Goal: Task Accomplishment & Management: Manage account settings

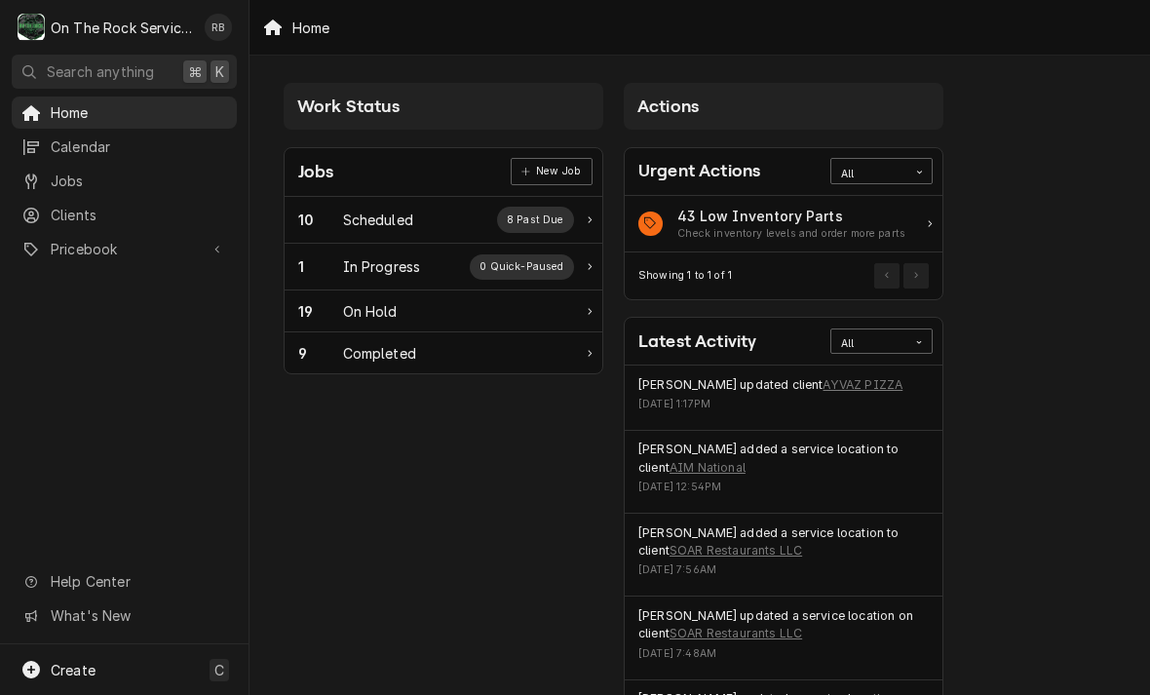
click at [356, 270] on div "In Progress" at bounding box center [382, 266] width 78 height 20
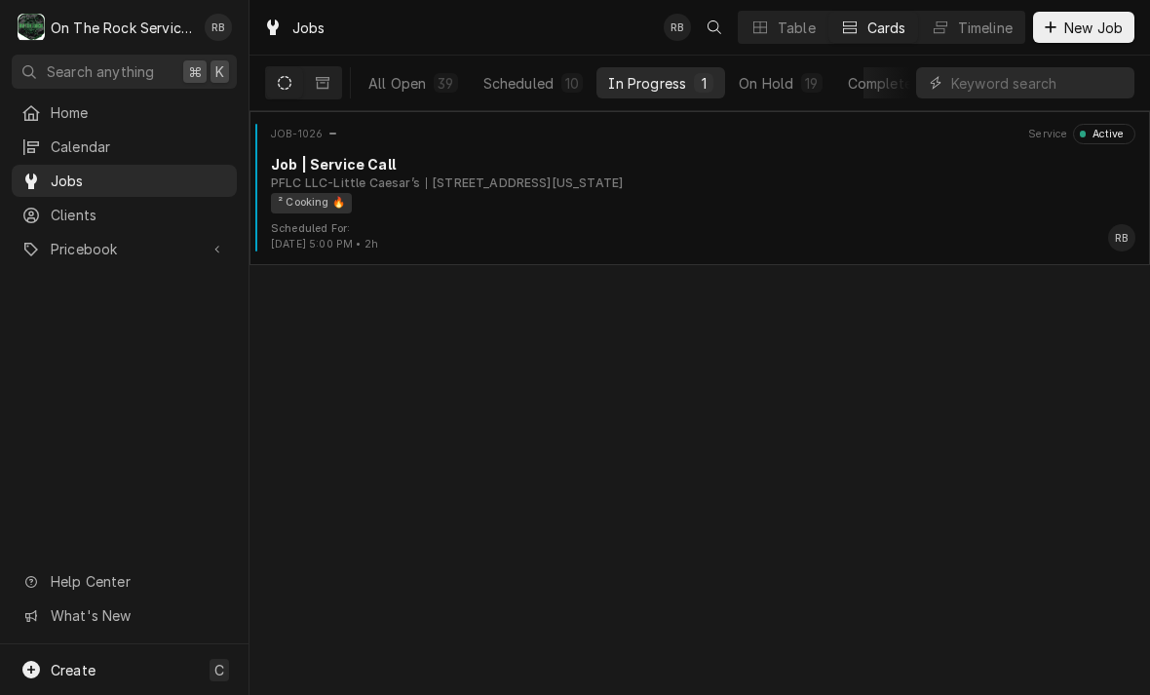
click at [751, 175] on div "PFLC LLC-Little Caesar’s [STREET_ADDRESS][US_STATE]" at bounding box center [703, 183] width 864 height 18
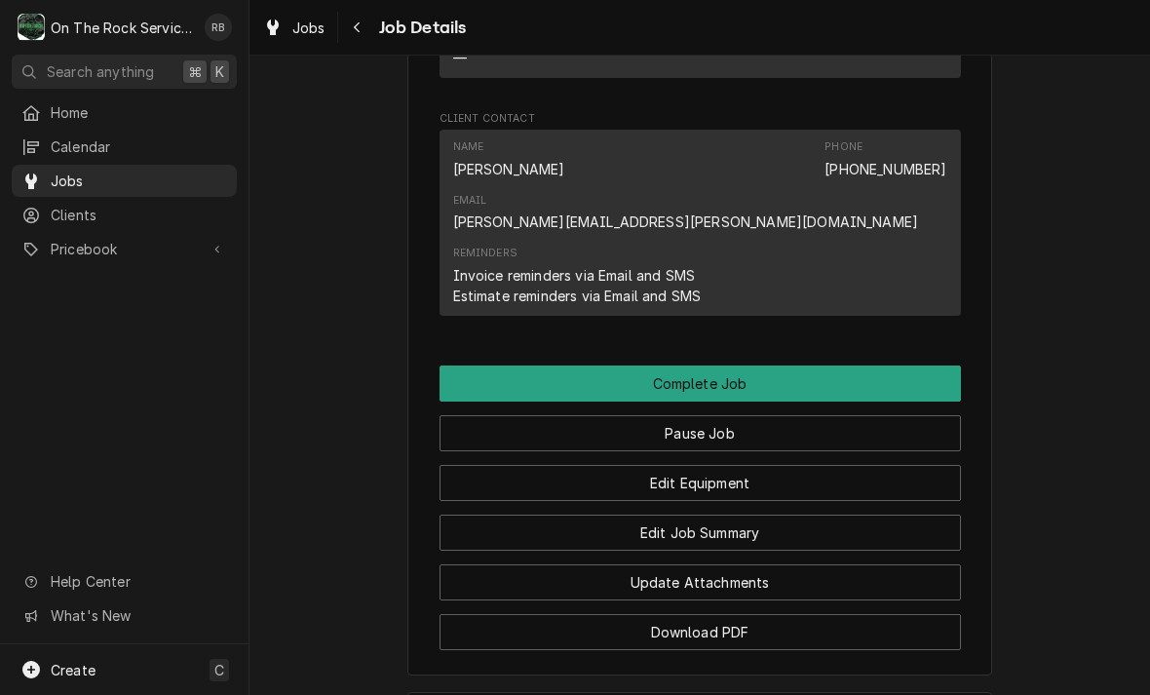
scroll to position [1717, 0]
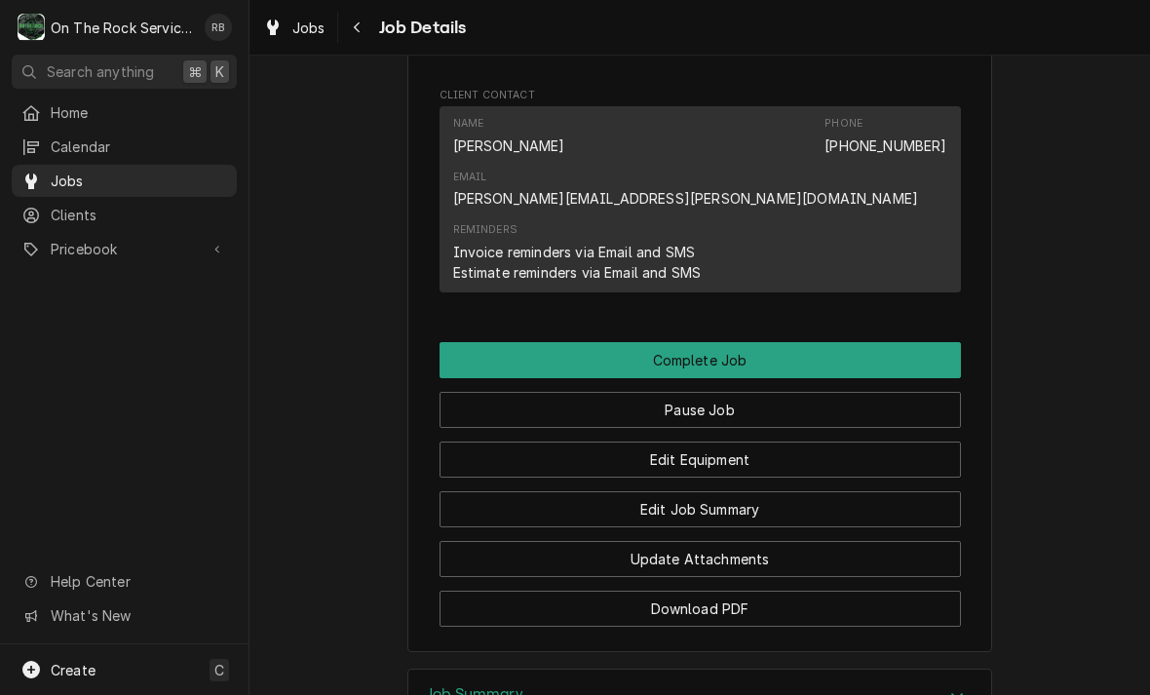
click at [770, 441] on button "Edit Equipment" at bounding box center [699, 459] width 521 height 36
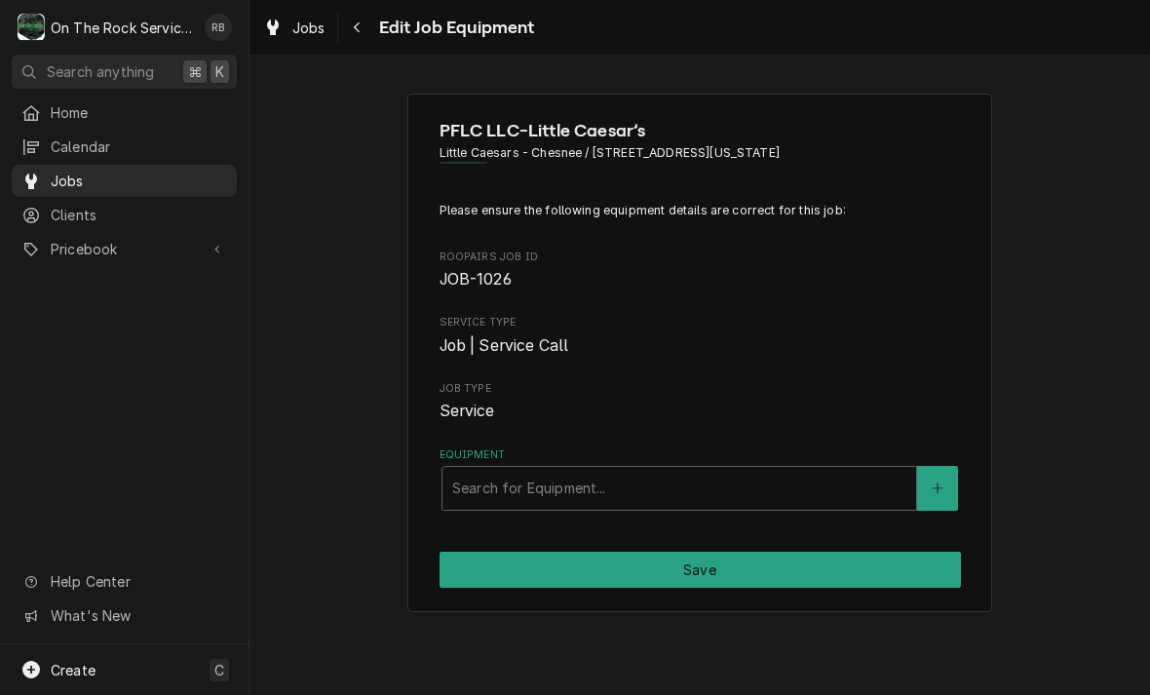
click at [1052, 447] on div "PFLC LLC-Little Caesar’s Little Caesars - Chesnee / [STREET_ADDRESS][US_STATE] …" at bounding box center [699, 353] width 900 height 554
click at [363, 26] on div "Navigate back" at bounding box center [357, 27] width 19 height 19
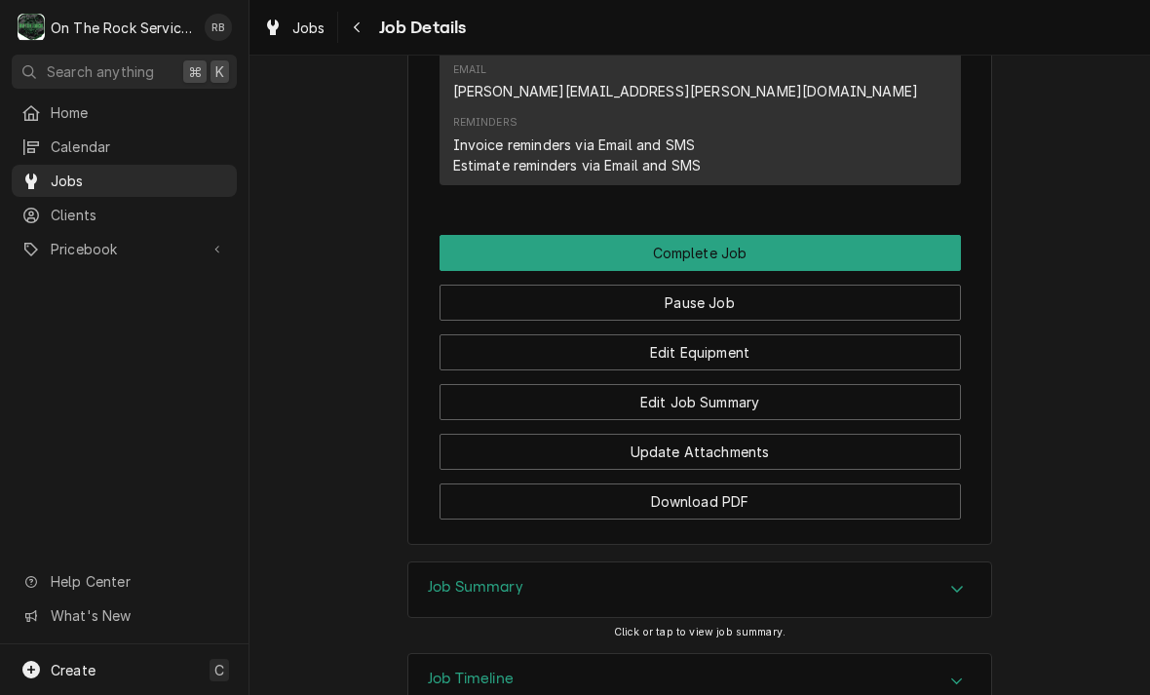
scroll to position [1826, 0]
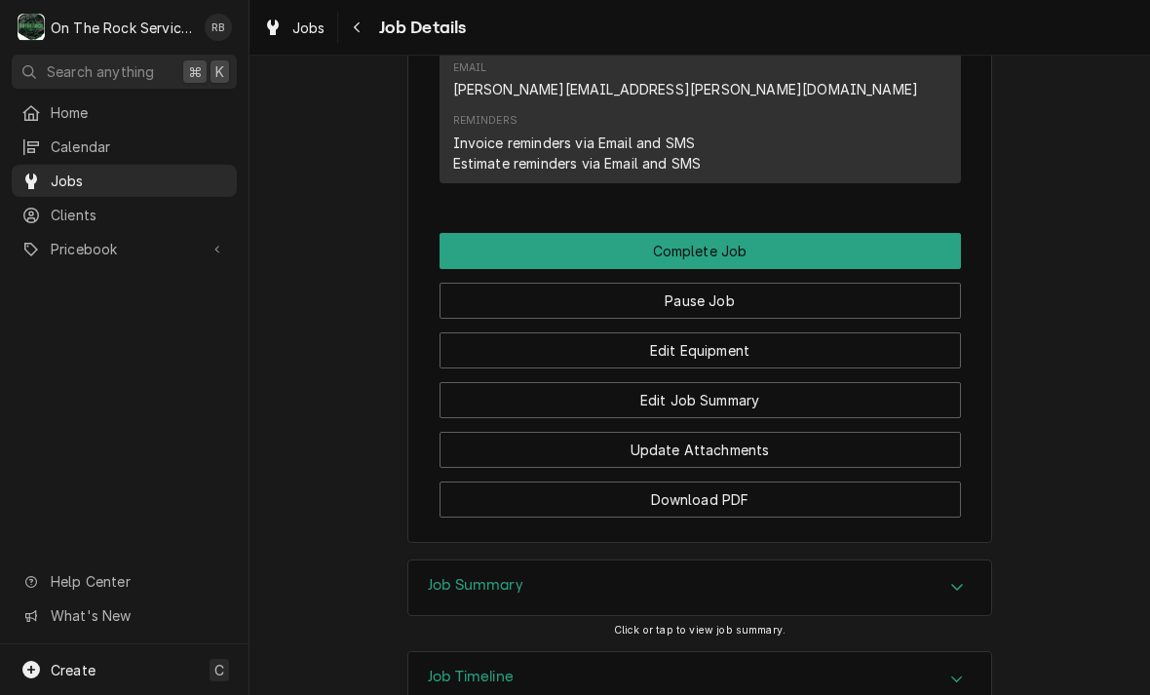
click at [816, 382] on button "Edit Job Summary" at bounding box center [699, 400] width 521 height 36
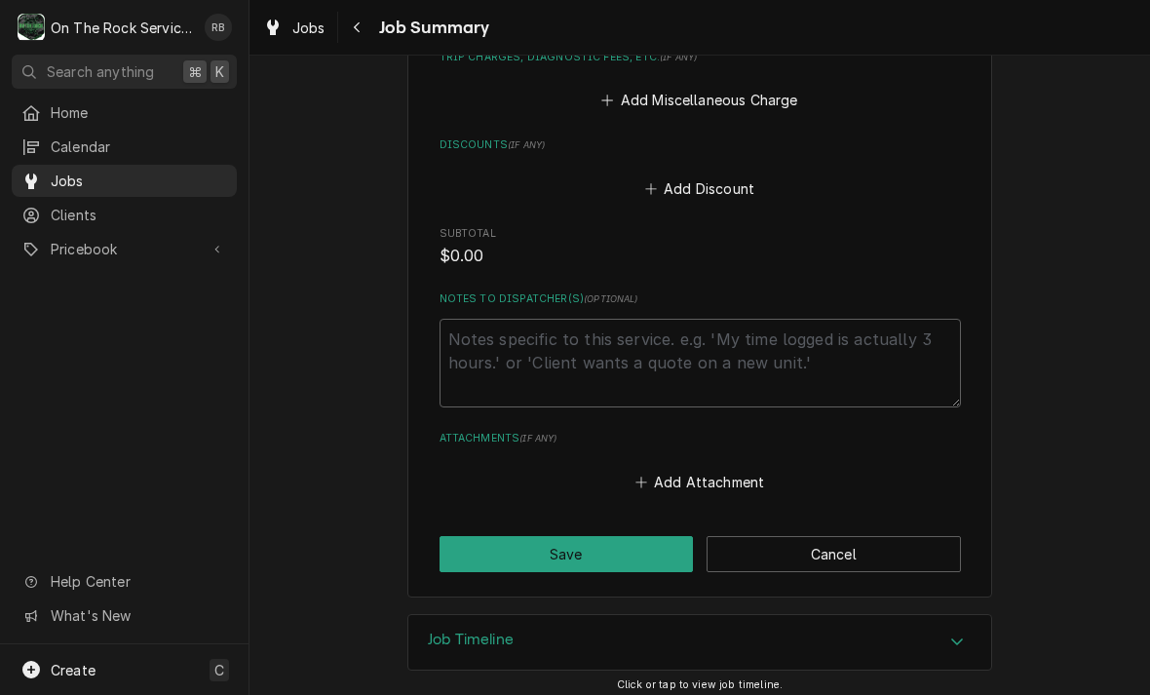
scroll to position [931, 0]
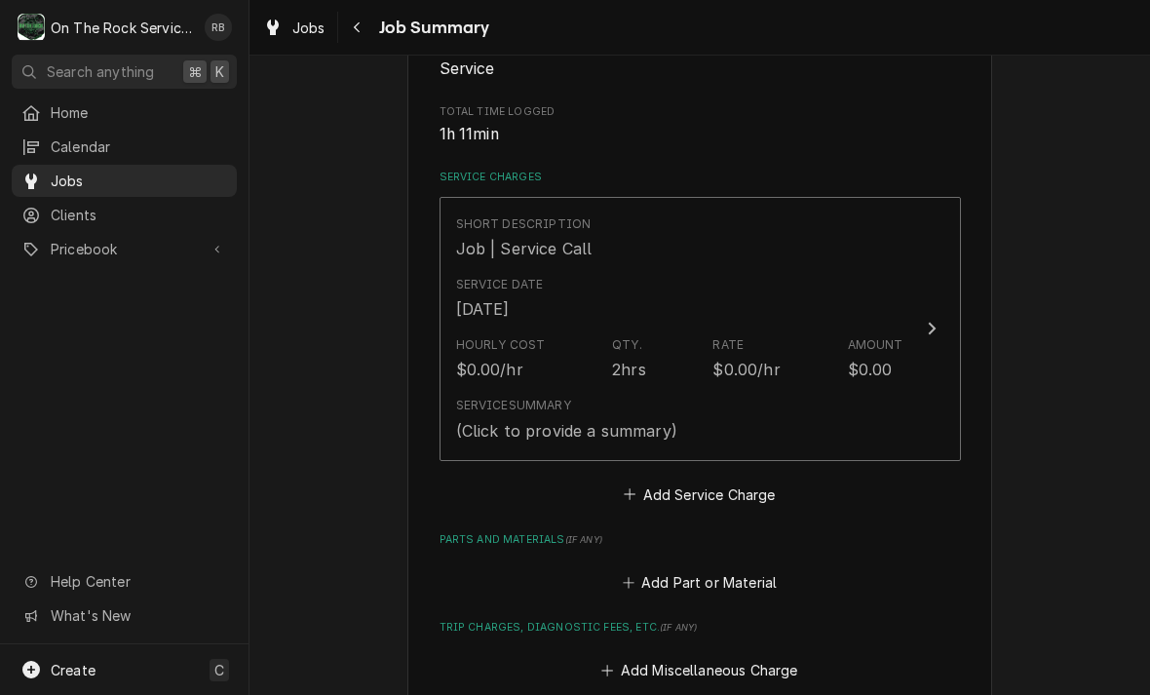
click at [946, 315] on button "Short Description Job | Service Call Service Date Aug 26, 2025 Hourly Cost $0.0…" at bounding box center [699, 329] width 521 height 264
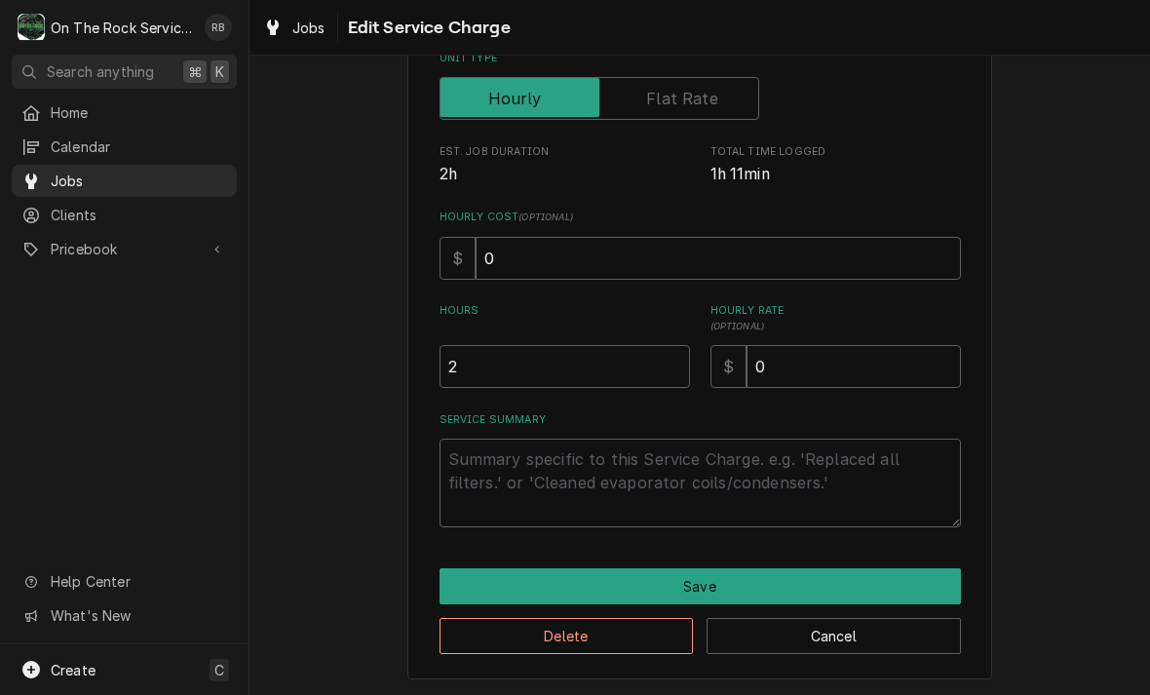
scroll to position [296, 0]
click at [498, 368] on input "2" at bounding box center [564, 366] width 250 height 43
type textarea "x"
type input "1"
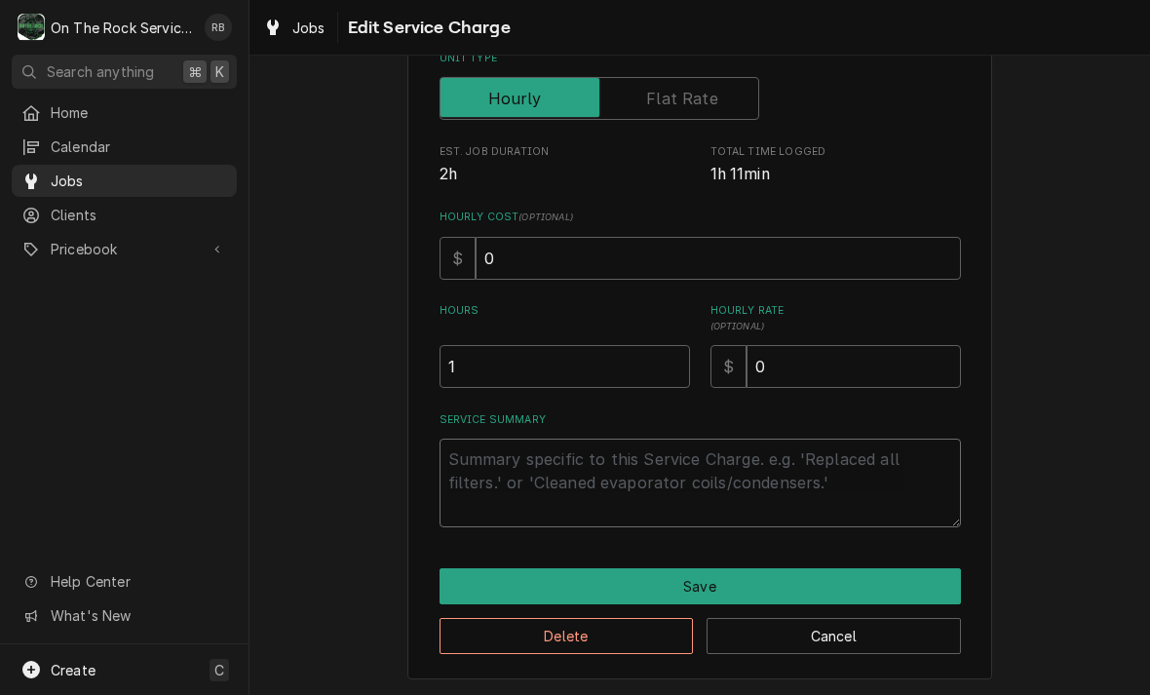
click at [488, 467] on textarea "Service Summary" at bounding box center [699, 483] width 521 height 89
type textarea "x"
type textarea "8"
type textarea "x"
type textarea "8-"
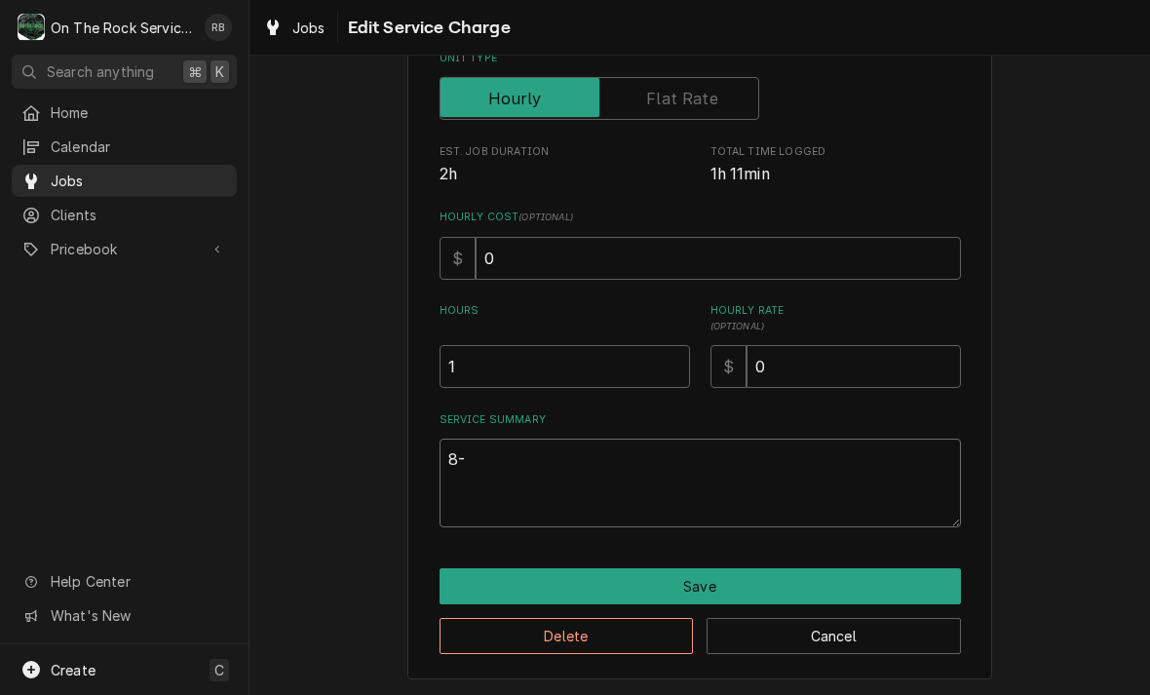
type textarea "x"
type textarea "8-2"
type textarea "x"
type textarea "8-26"
type textarea "x"
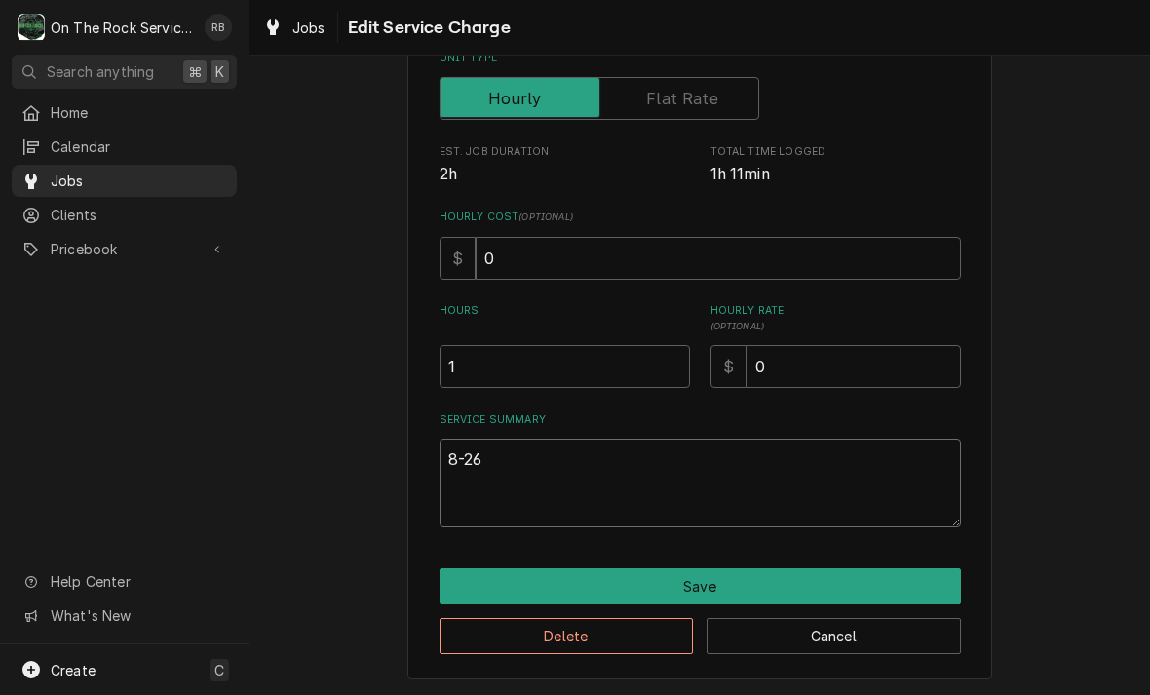
type textarea "8-26-"
type textarea "x"
type textarea "8-26-2"
type textarea "x"
type textarea "8-26-20"
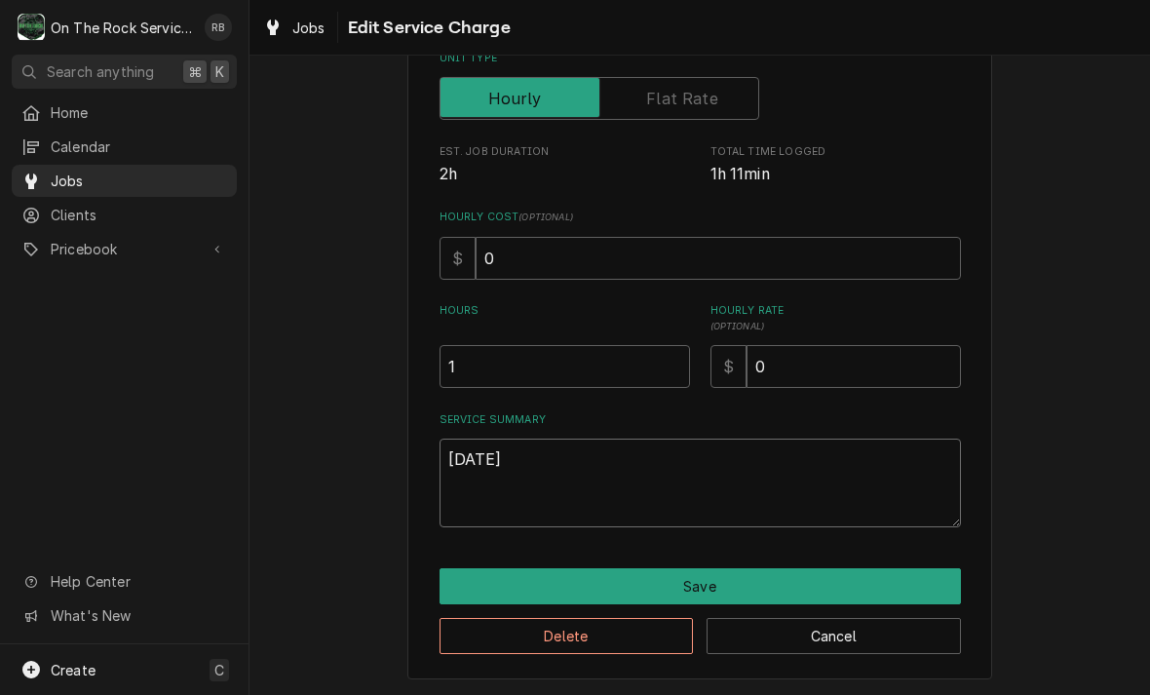
type textarea "x"
type textarea "8-26-202"
type textarea "x"
type textarea "8-26-2025"
type textarea "x"
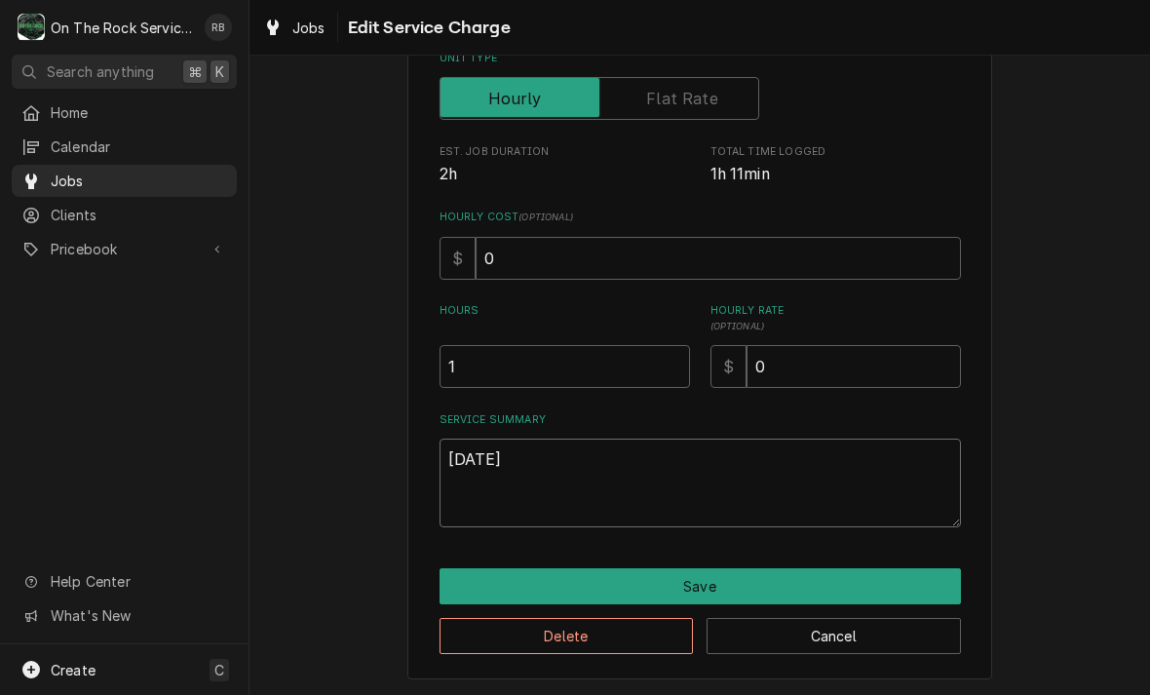
type textarea "8-26-2025"
type textarea "x"
type textarea "8-26-2025 R"
type textarea "x"
type textarea "8-26-2025 Ra"
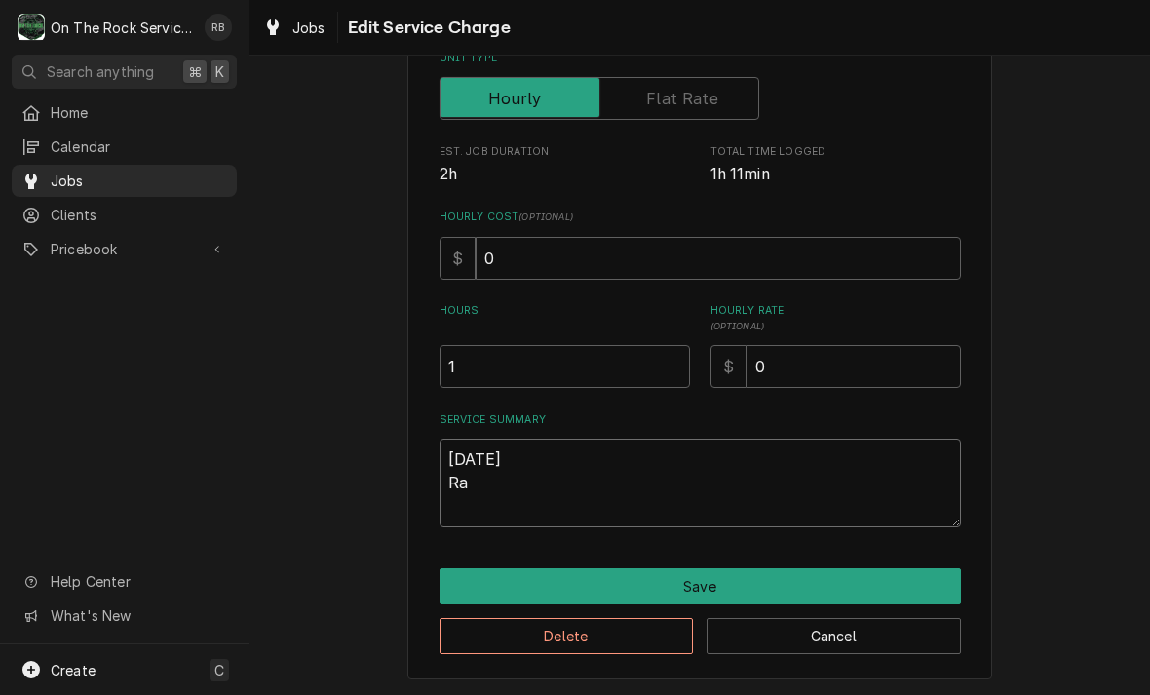
type textarea "x"
type textarea "8-26-2025 Ray"
type textarea "x"
type textarea "8-26-2025 Ray"
type textarea "x"
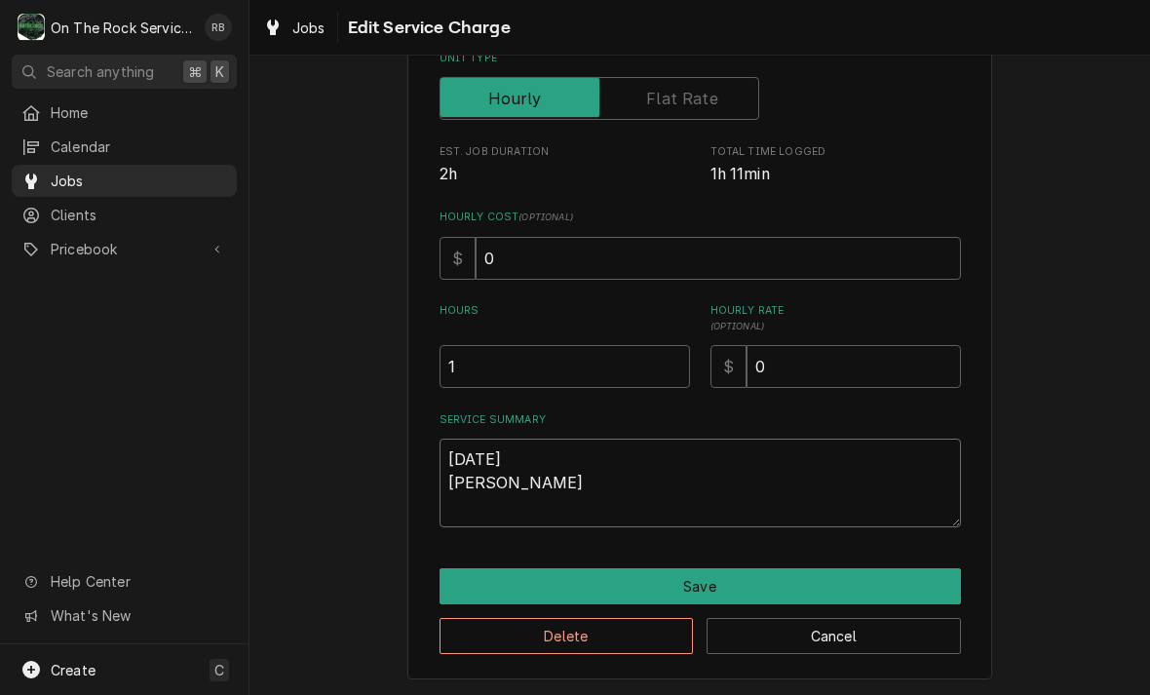
type textarea "8-26-2025 Ray p"
type textarea "x"
type textarea "8-26-2025 Ray pr"
type textarea "x"
type textarea "8-26-2025 Ray pro"
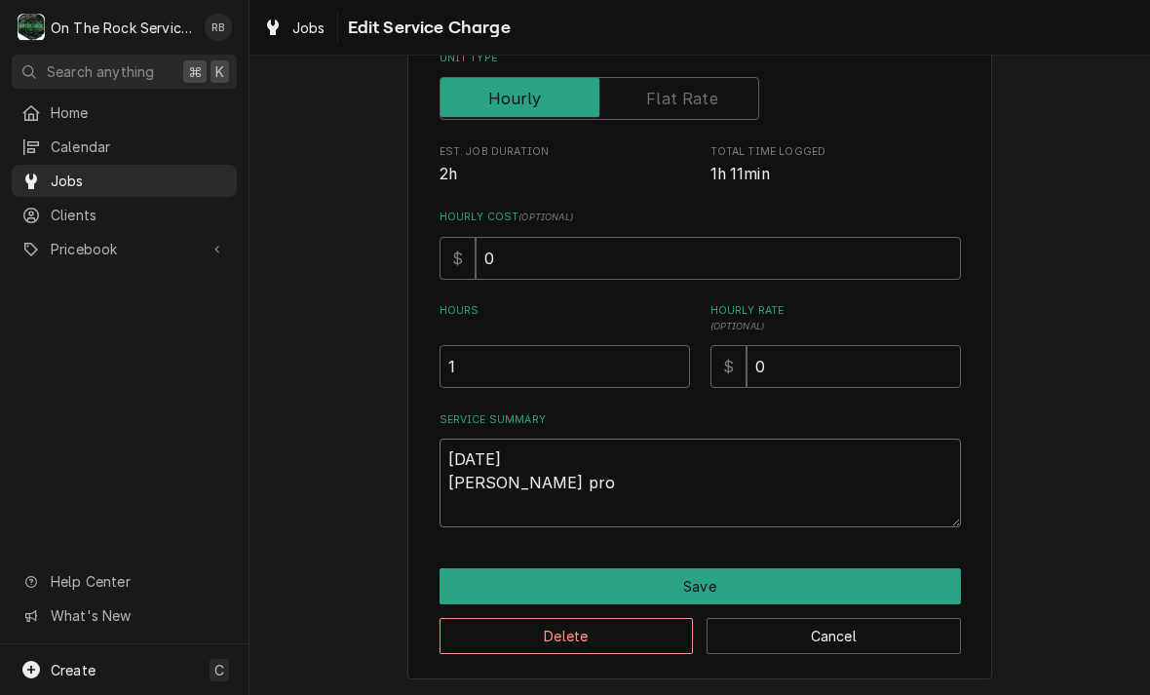
type textarea "x"
type textarea "8-26-2025 Ray prov"
type textarea "x"
type textarea "8-26-2025 Ray provi"
type textarea "x"
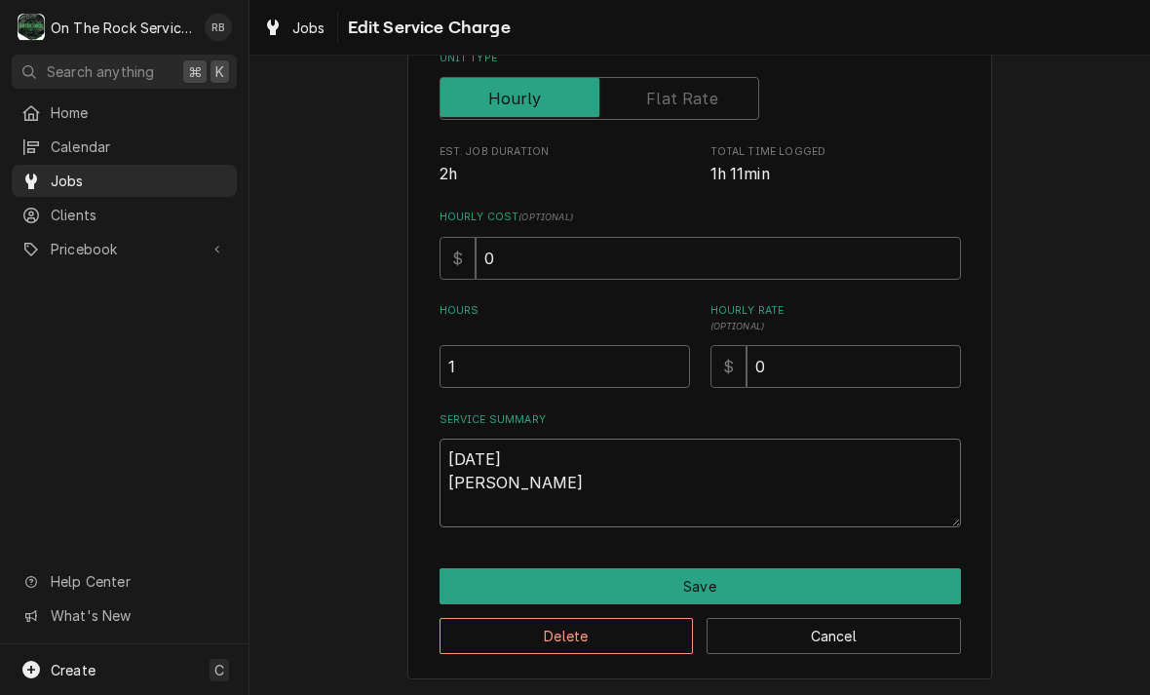
type textarea "8-26-2025 Ray provid"
type textarea "x"
type textarea "8-26-2025 Ray provide"
type textarea "x"
type textarea "8-26-2025 Ray provided"
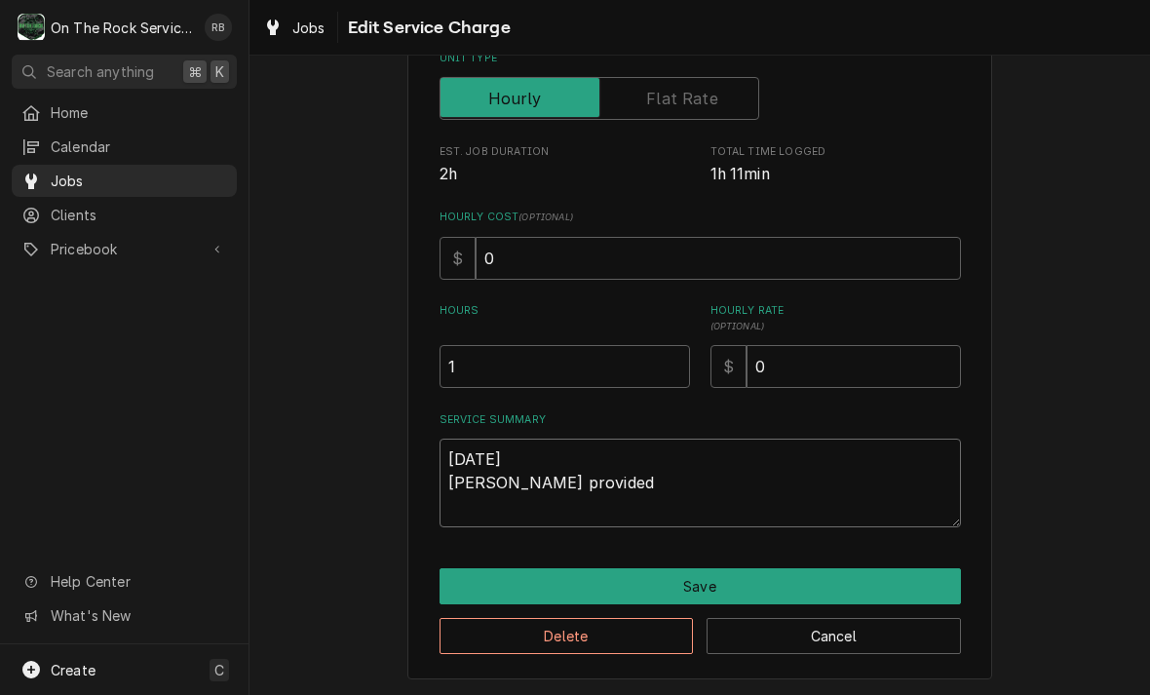
type textarea "x"
type textarea "8-26-2025 Ray provided"
type textarea "x"
type textarea "8-26-2025 Ray provided s"
type textarea "x"
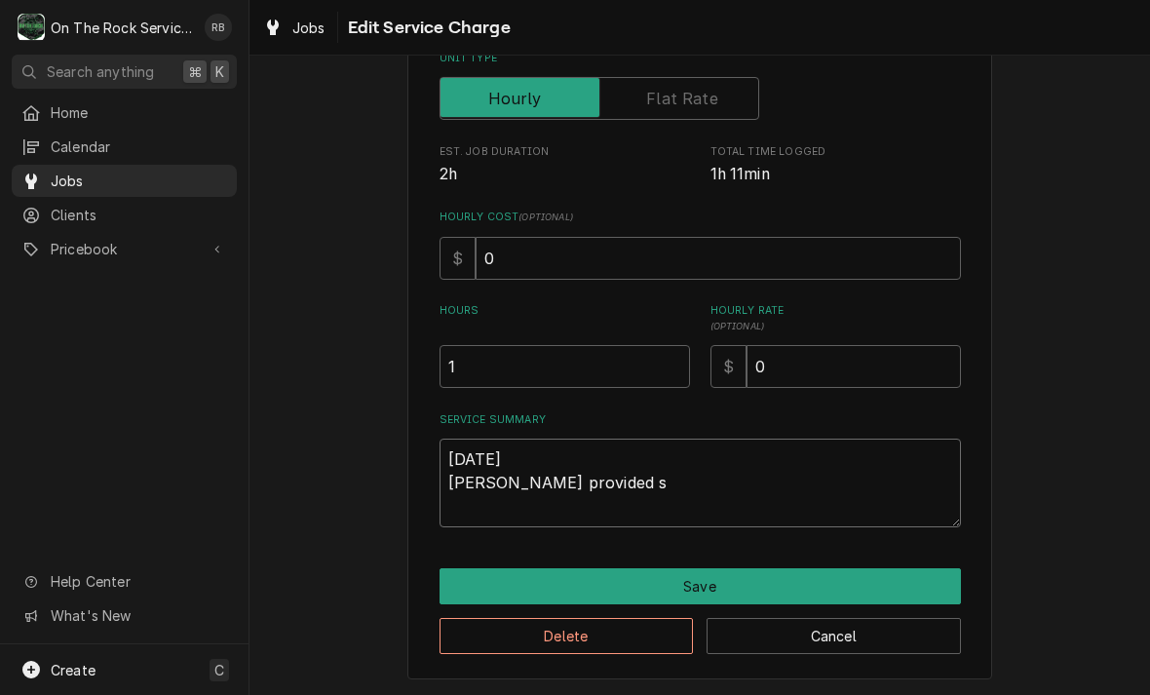
type textarea "8-26-2025 Ray provided se"
type textarea "x"
type textarea "8-26-2025 Ray provided ser"
type textarea "x"
type textarea "8-26-2025 Ray provided serv"
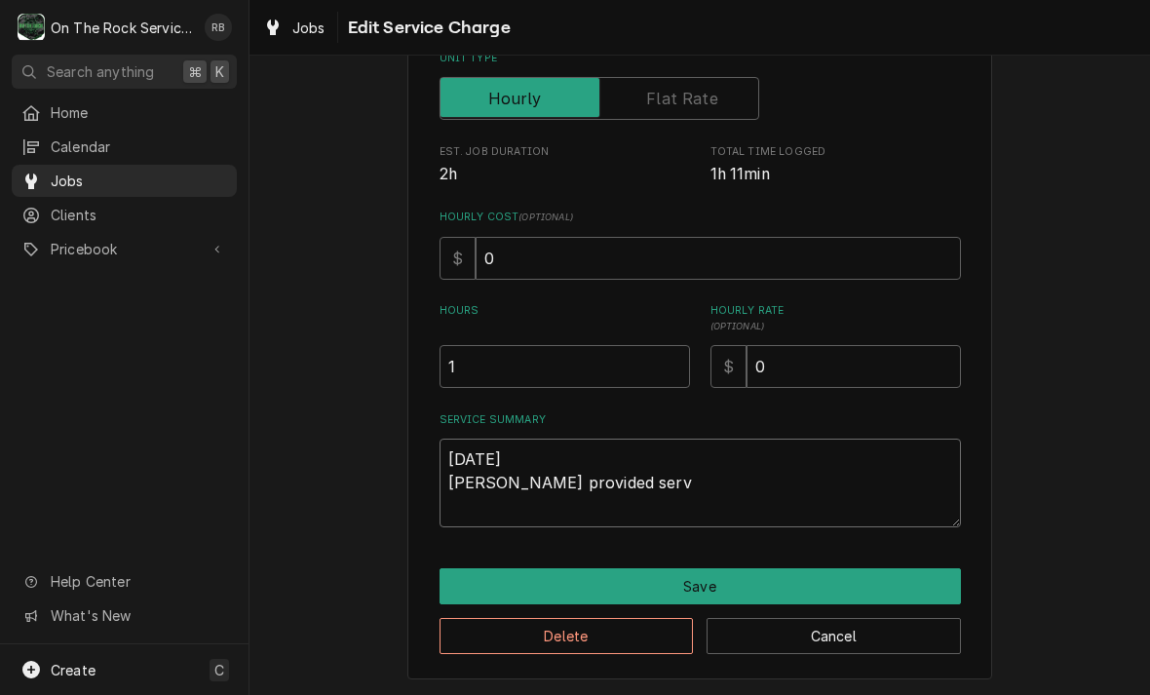
type textarea "x"
type textarea "8-26-2025 Ray provided servi"
type textarea "x"
type textarea "8-26-2025 Ray provided servie"
type textarea "x"
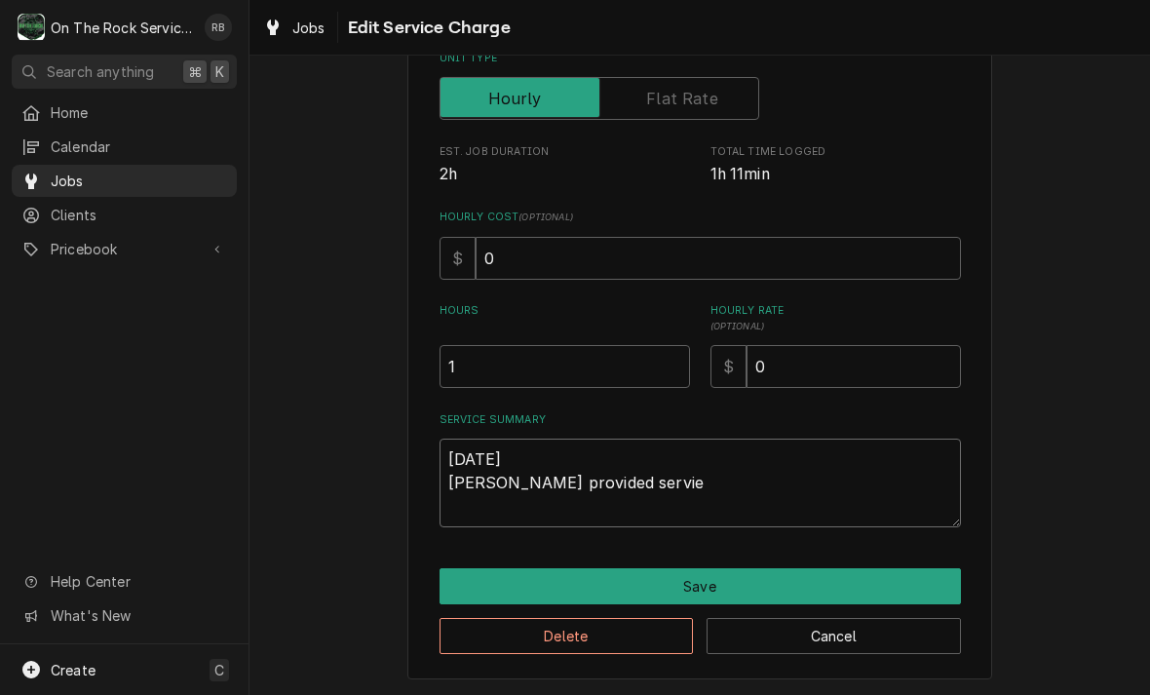
type textarea "8-26-2025 Ray provided service"
type textarea "x"
type textarea "8-26-2025 Ray provided service"
type textarea "x"
type textarea "8-26-2025 Ray provided service p"
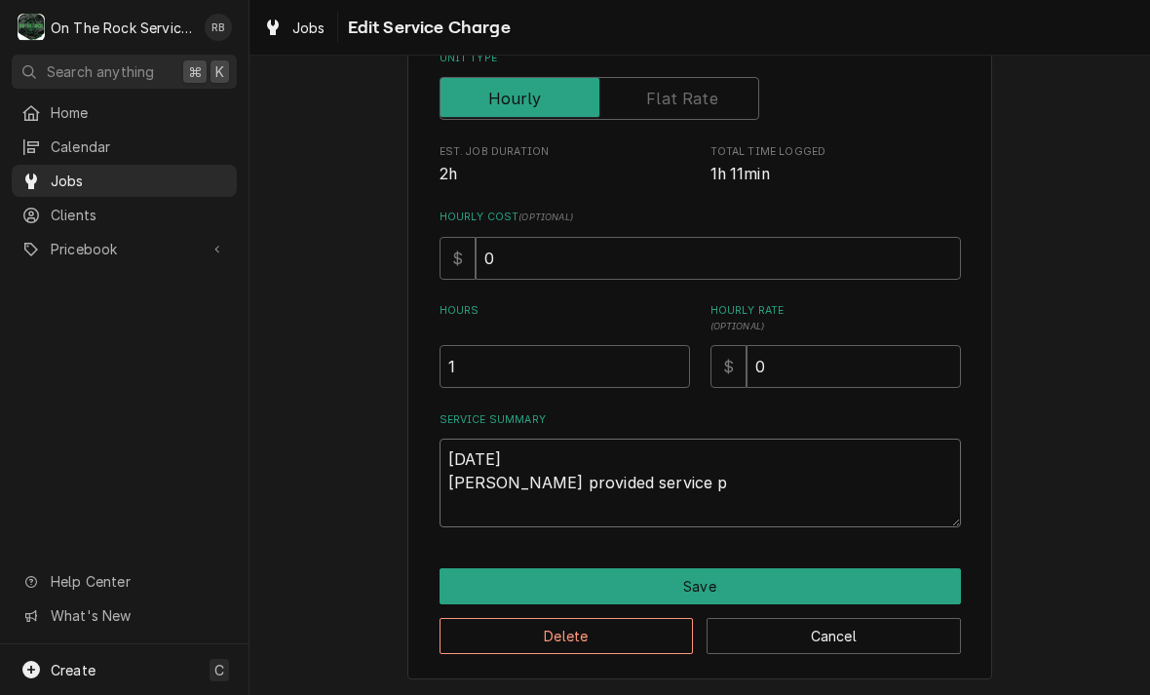
type textarea "x"
type textarea "8-26-2025 Ray provided service pa"
type textarea "x"
type textarea "8-26-2025 Ray provided service par"
type textarea "x"
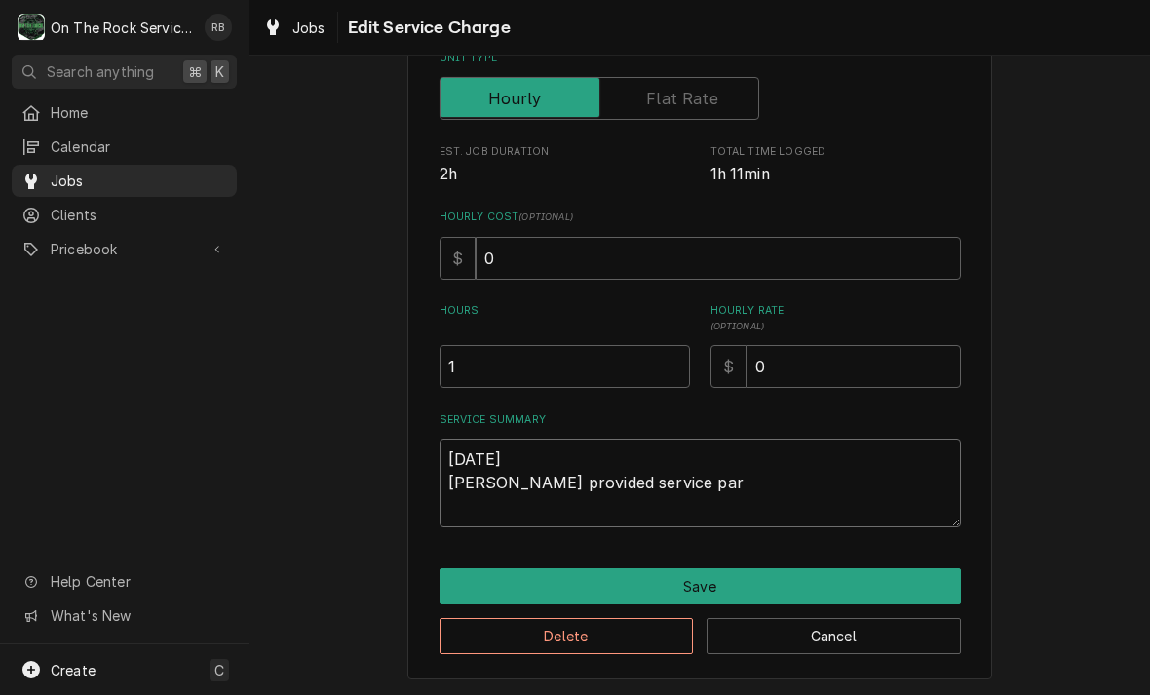
type textarea "8-26-2025 Ray provided service part"
type textarea "x"
type textarea "8-26-2025 Ray provided service parts"
type textarea "x"
type textarea "8-26-2025 Ray provided service parts a"
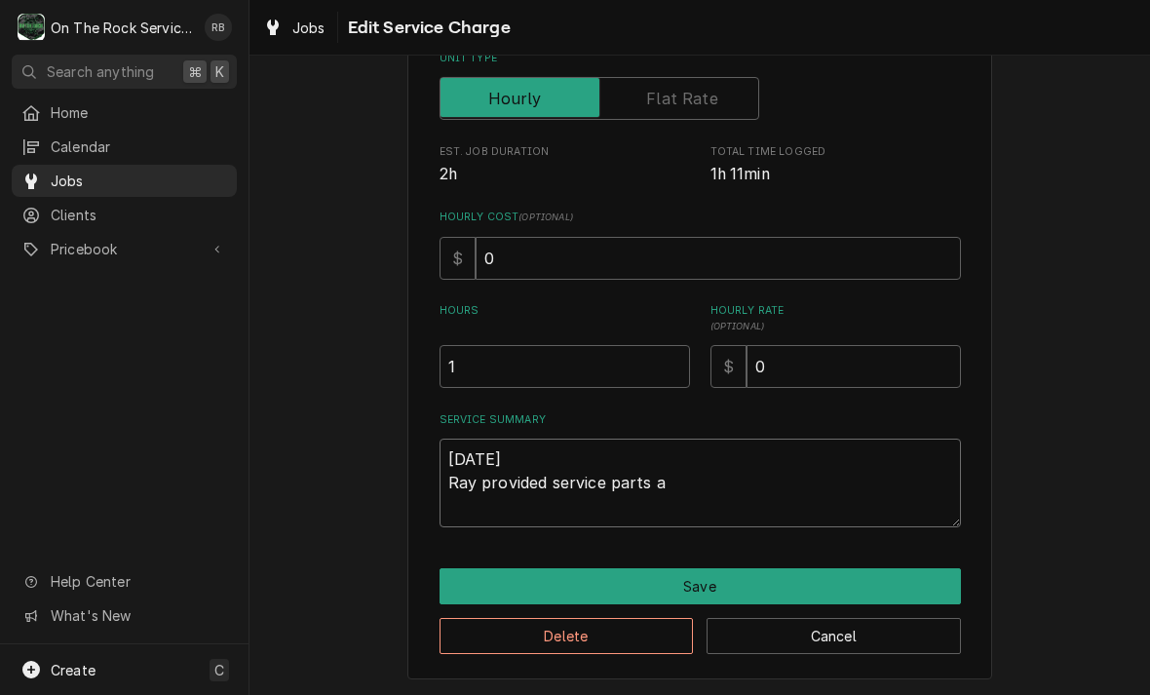
type textarea "x"
type textarea "8-26-2025 Ray provided service parts an"
type textarea "x"
type textarea "8-26-2025 Ray provided service parts and"
type textarea "x"
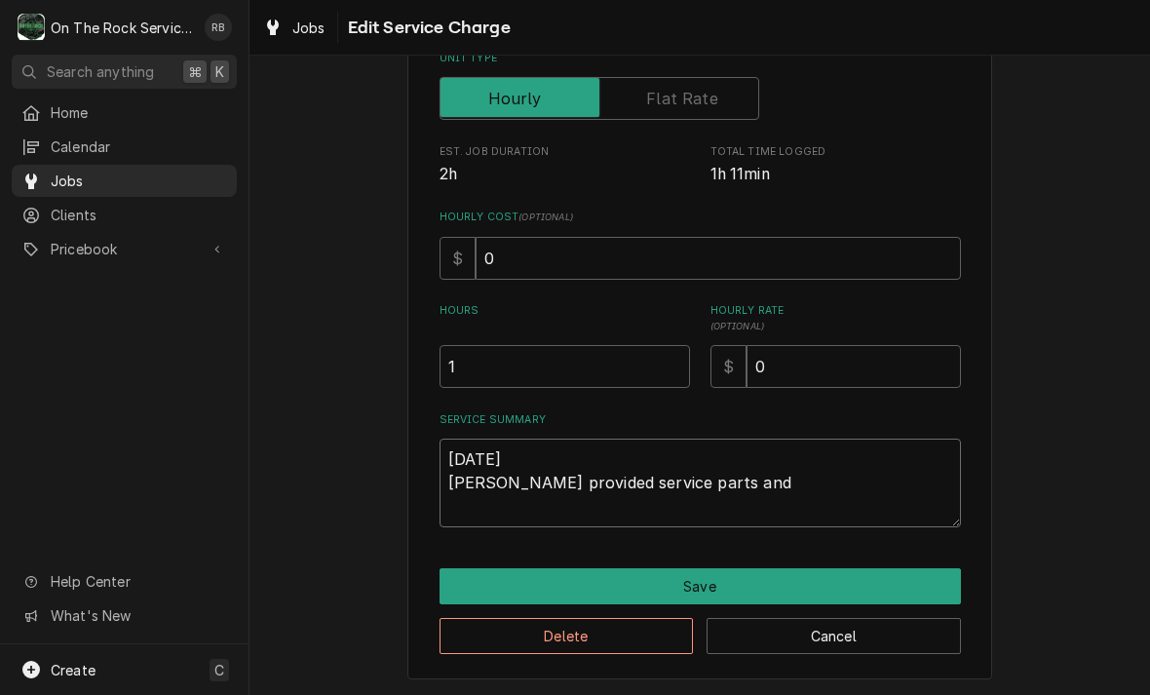
type textarea "8-26-2025 Ray provided service parts and"
type textarea "x"
type textarea "8-26-2025 Ray provided service parts and l"
type textarea "x"
type textarea "8-26-2025 Ray provided service parts and la"
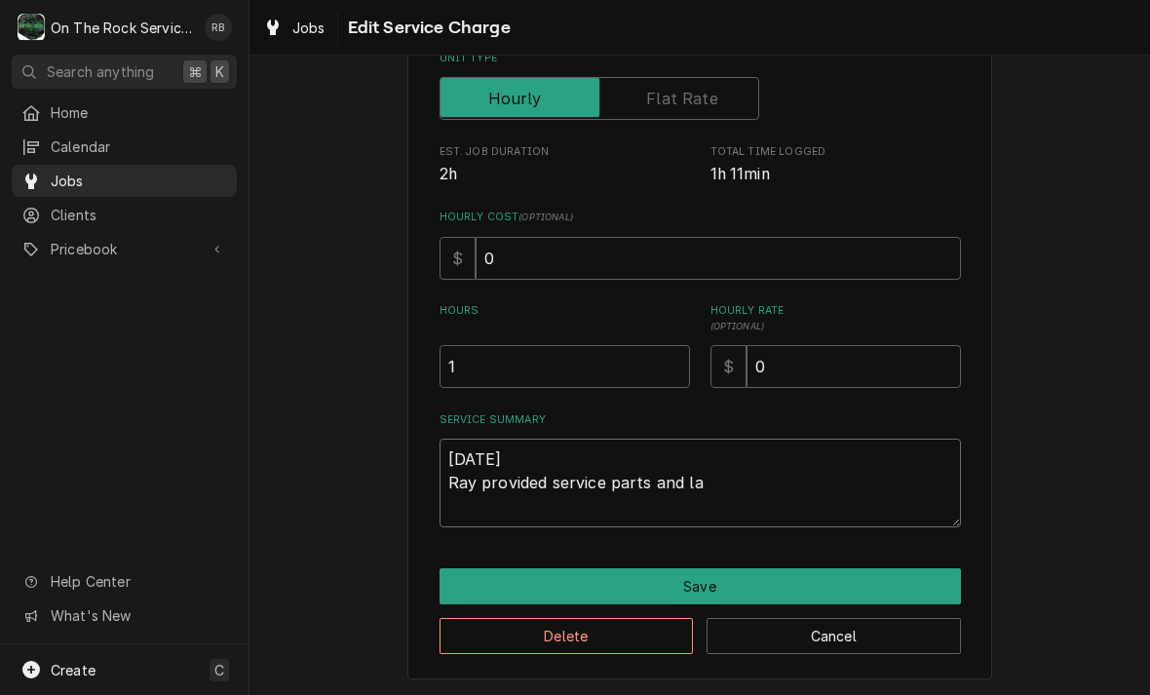
type textarea "x"
type textarea "8-26-2025 Ray provided service parts and lab"
type textarea "x"
type textarea "8-26-2025 Ray provided service parts and labo"
type textarea "x"
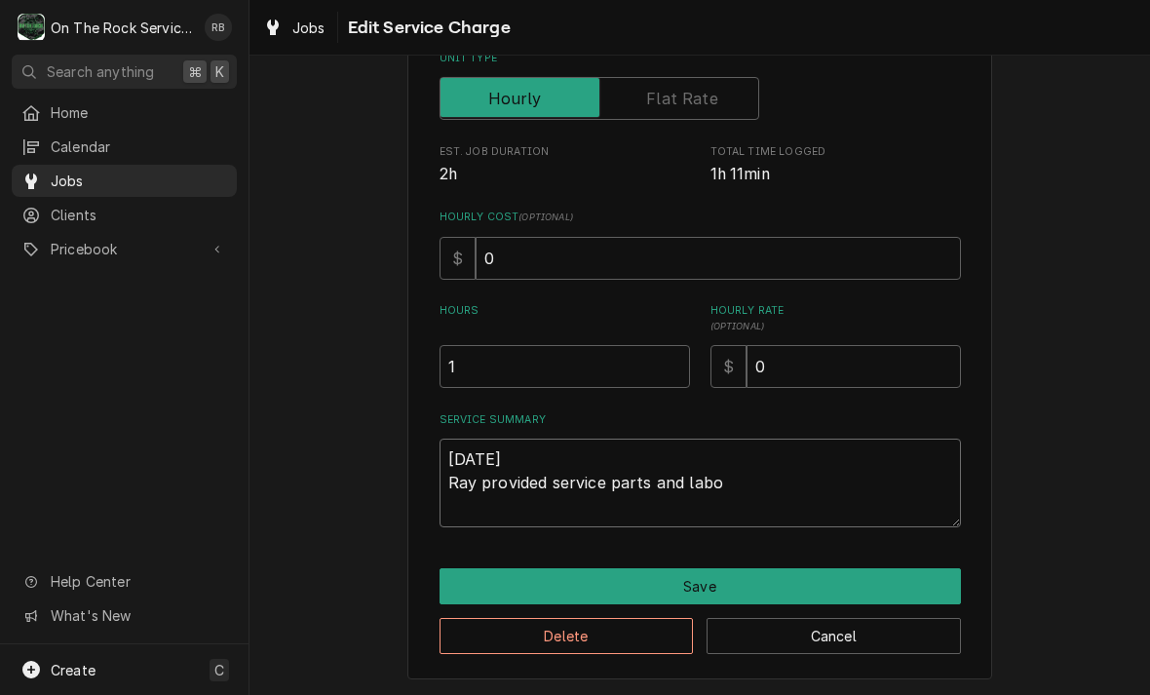
type textarea "8-26-2025 Ray provided service parts and labor"
type textarea "x"
type textarea "8-26-2025 Ray provided service parts and labor"
type textarea "x"
type textarea "8-26-2025 Ray provided service parts and labor t"
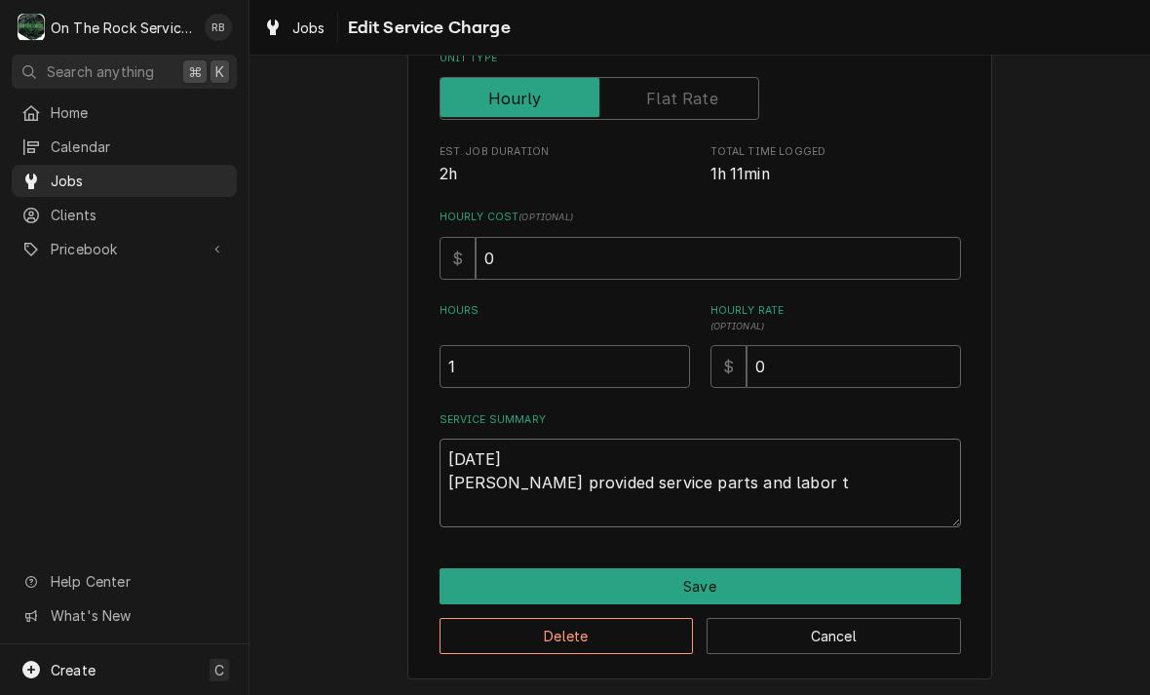
type textarea "x"
type textarea "8-26-2025 Ray provided service parts and labor to"
type textarea "x"
type textarea "8-26-2025 Ray provided service parts and labor to"
type textarea "x"
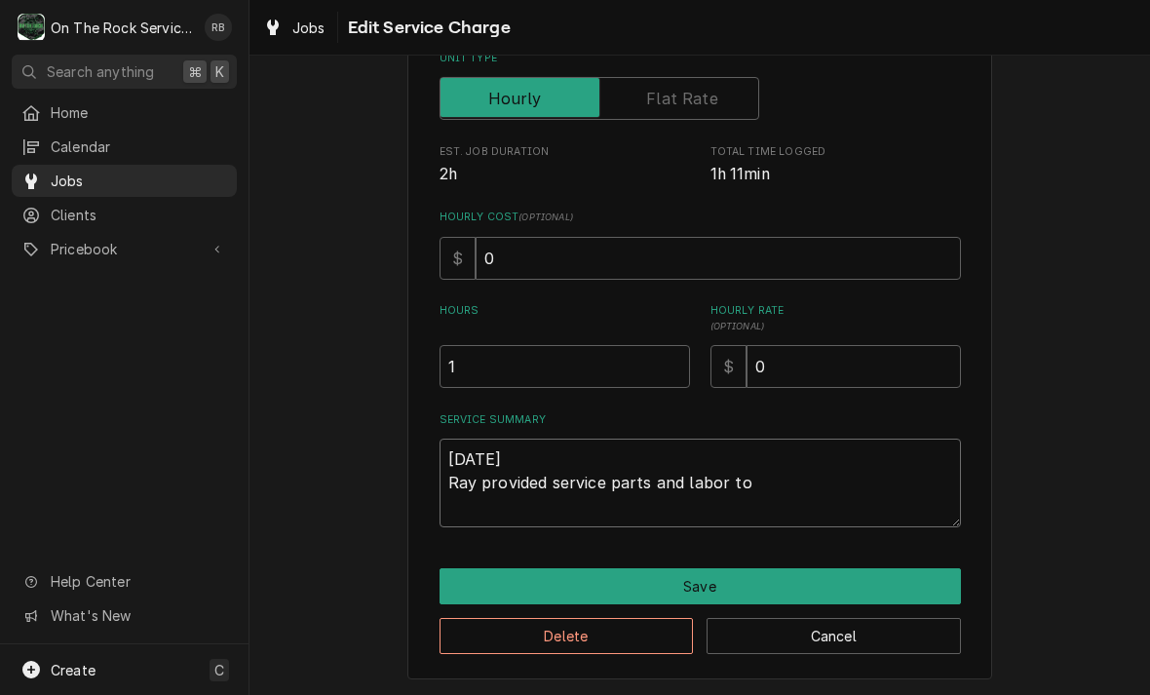
type textarea "8-26-2025 Ray provided service parts and labor to d"
type textarea "x"
type textarea "8-26-2025 Ray provided service parts and labor to di"
type textarea "x"
type textarea "8-26-2025 Ray provided service parts and labor to diagnose"
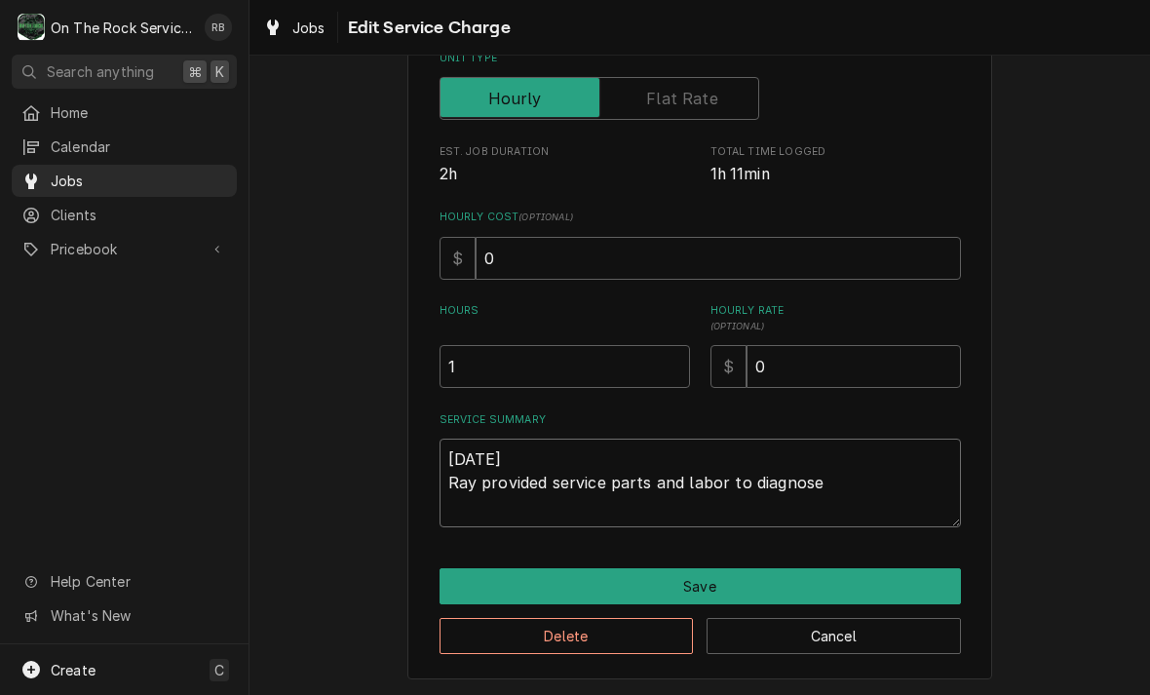
type textarea "x"
type textarea "8-26-2025 Ray provided service parts and labor to diagnose"
type textarea "x"
type textarea "8-26-2025 Ray provided service parts and labor to diagnose t"
type textarea "x"
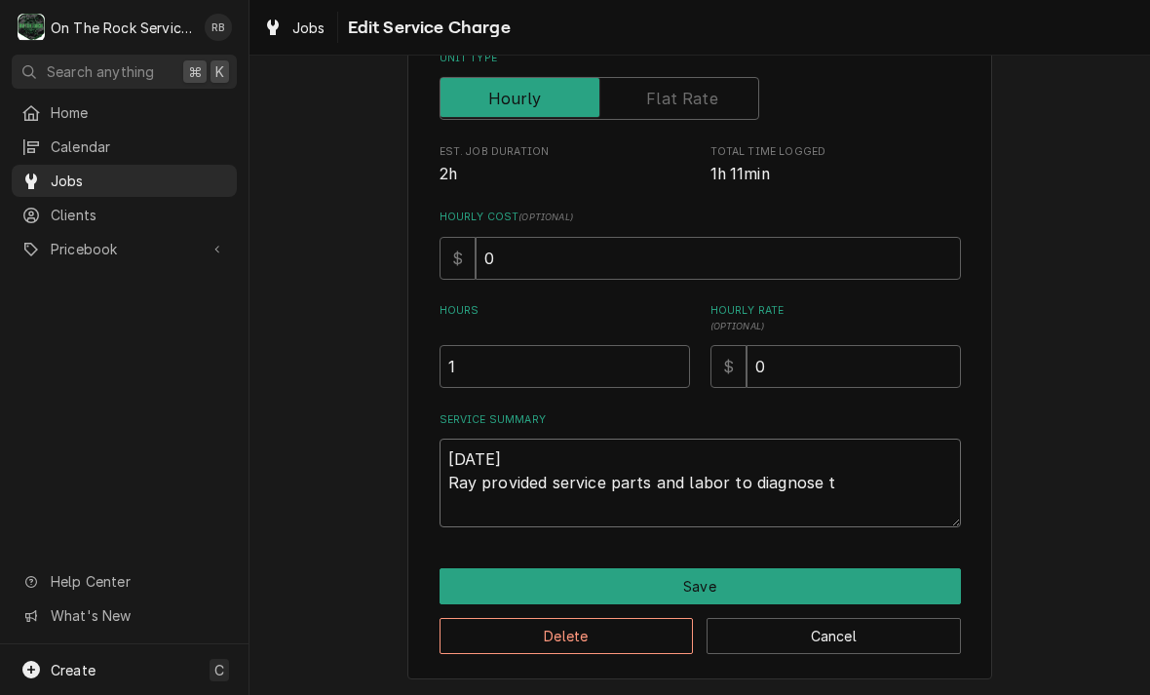
type textarea "8-26-2025 Ray provided service parts and labor to diagnose to"
type textarea "x"
type textarea "8-26-2025 Ray provided service parts and labor to diagnose top"
type textarea "x"
type textarea "8-26-2025 Ray provided service parts and labor to diagnose top"
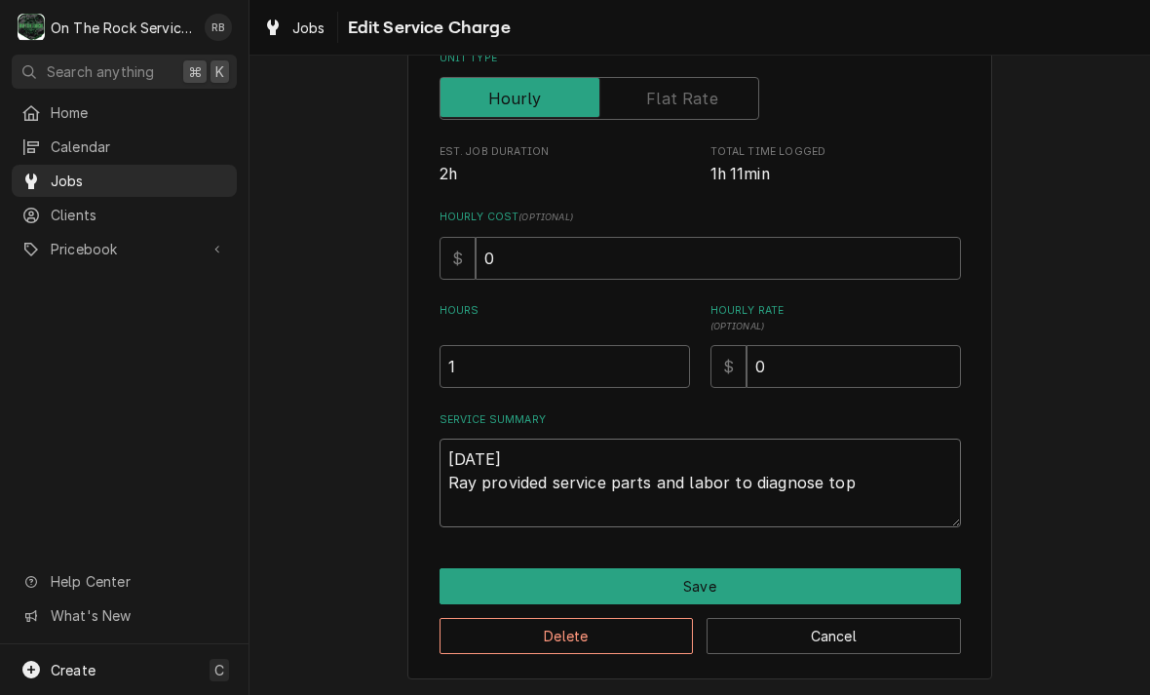
type textarea "x"
type textarea "8-26-2025 Ray provided service parts and labor to diagnose top o"
type textarea "x"
type textarea "8-26-2025 Ray provided service parts and labor to diagnose top ov"
type textarea "x"
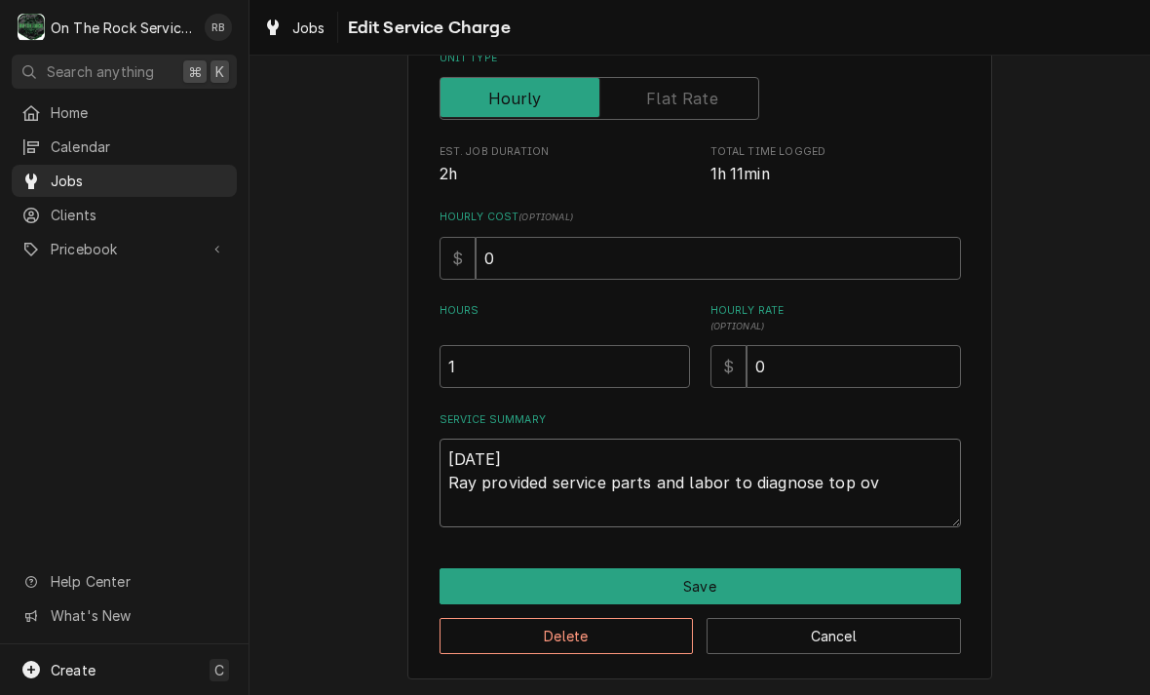
type textarea "8-26-2025 Ray provided service parts and labor to diagnose top ove"
type textarea "x"
type textarea "8-26-2025 Ray provided service parts and labor to diagnose top oven"
type textarea "x"
type textarea "8-26-2025 Ray provided service parts and labor to diagnose top oven."
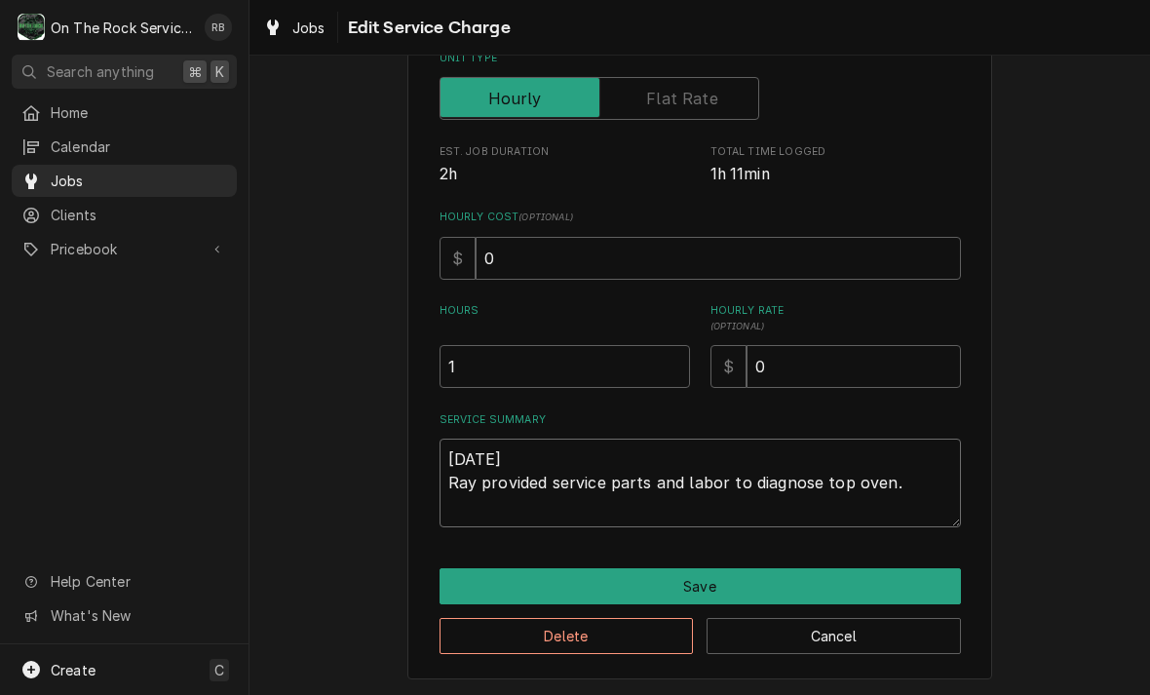
type textarea "x"
type textarea "8-26-2025 Ray provided service parts and labor to diagnose top oven."
type textarea "x"
type textarea "8-26-2025 Ray provided service parts and labor to diagnose top oven. T"
type textarea "x"
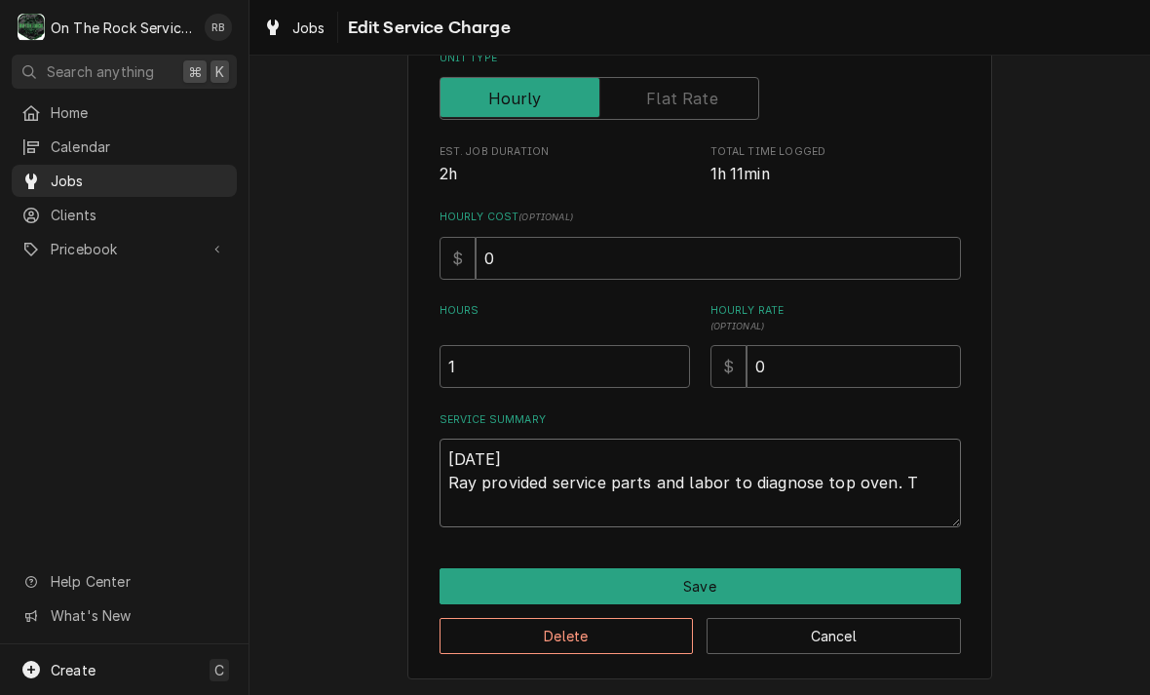
type textarea "8-26-2025 Ray provided service parts and labor to diagnose top oven. Te"
type textarea "x"
type textarea "8-26-2025 Ray provided service parts and labor to diagnose top oven. Tec"
type textarea "x"
type textarea "8-26-2025 Ray provided service parts and labor to diagnose top oven. Tech"
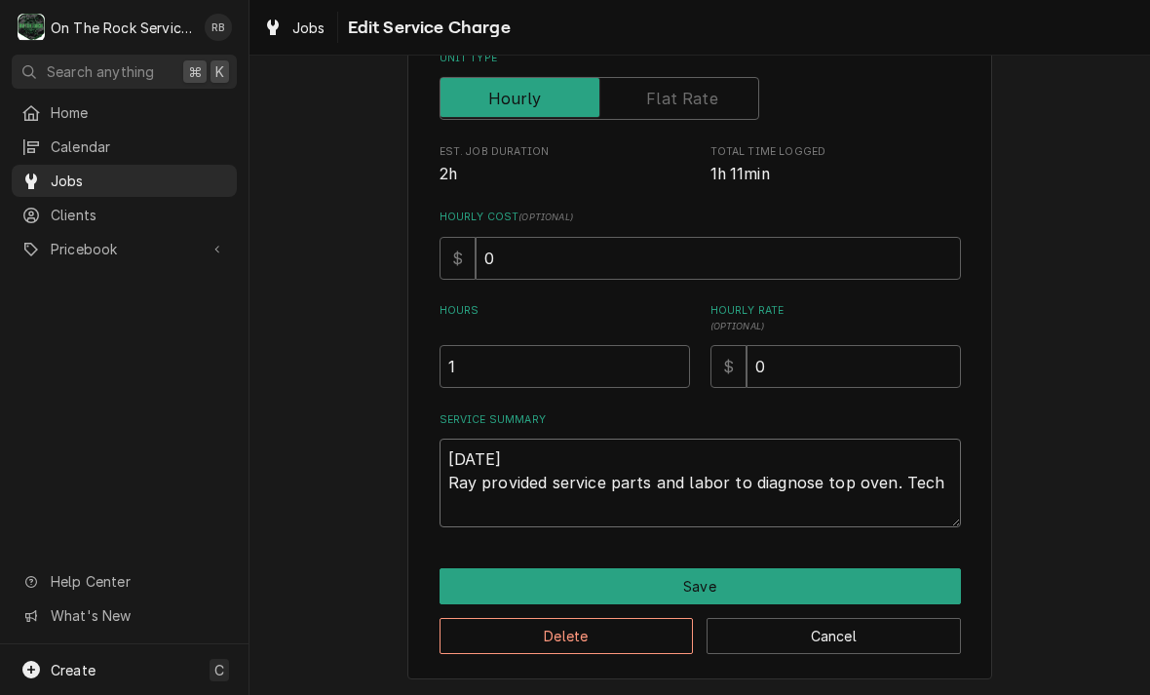
type textarea "x"
type textarea "8-26-2025 Ray provided service parts and labor to diagnose top oven. Tech"
type textarea "x"
type textarea "8-26-2025 Ray provided service parts and labor to diagnose top oven. Tech t"
type textarea "x"
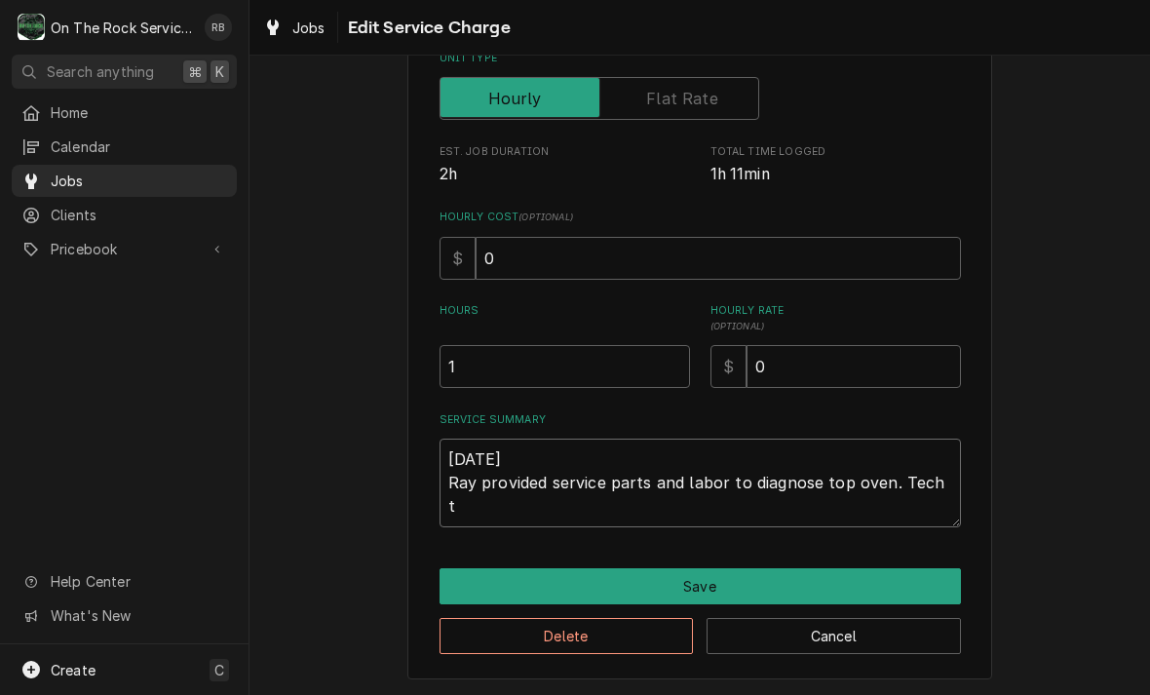
type textarea "8-26-2025 Ray provided service parts and labor to diagnose top oven. Tech tu"
type textarea "x"
type textarea "8-26-2025 Ray provided service parts and labor to diagnose top oven. Tech tur"
type textarea "x"
type textarea "8-26-2025 Ray provided service parts and labor to diagnose top oven. Tech turn"
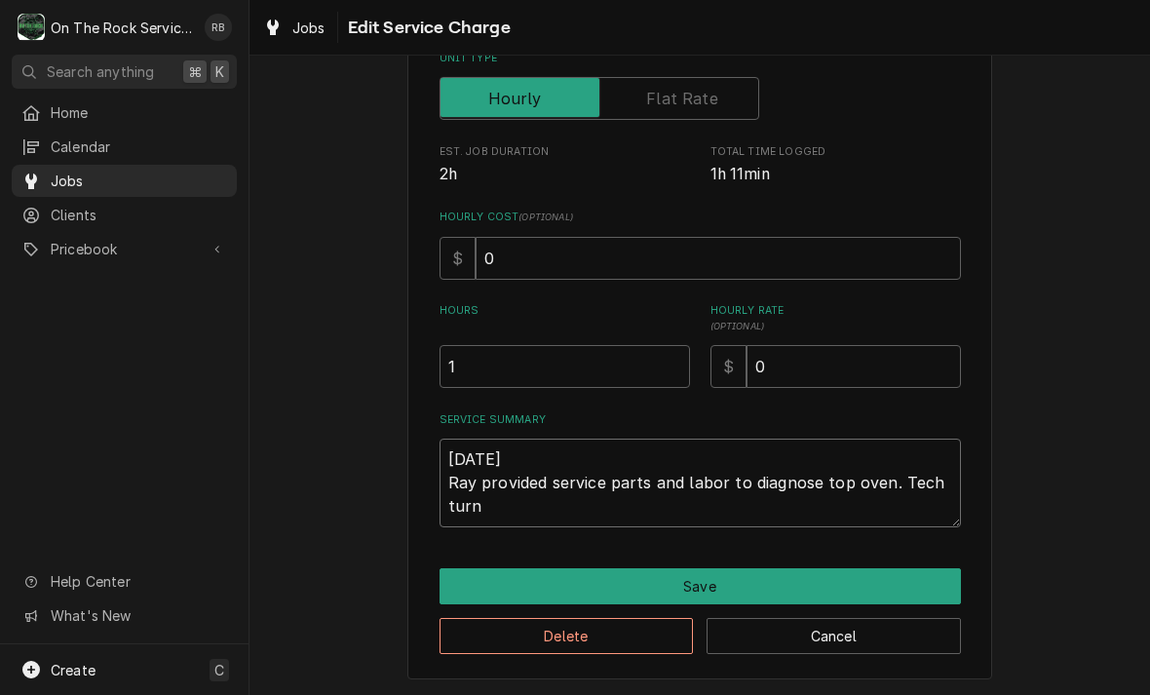
type textarea "x"
type textarea "8-26-2025 Ray provided service parts and labor to diagnose top oven. Tech turne"
type textarea "x"
type textarea "8-26-2025 Ray provided service parts and labor to diagnose top oven. Tech turned"
type textarea "x"
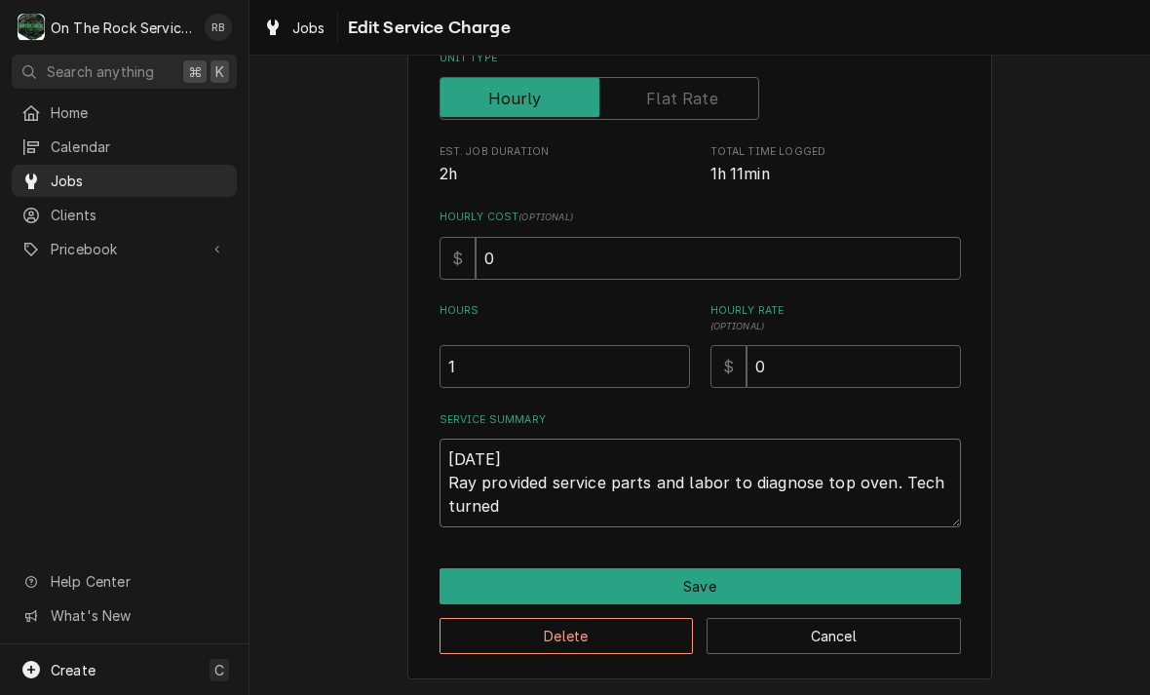
type textarea "8-26-2025 Ray provided service parts and labor to diagnose top oven. Tech turned"
type textarea "x"
type textarea "8-26-2025 Ray provided service parts and labor to diagnose top oven. Tech turne…"
type textarea "x"
type textarea "8-26-2025 Ray provided service parts and labor to diagnose top oven. Tech turne…"
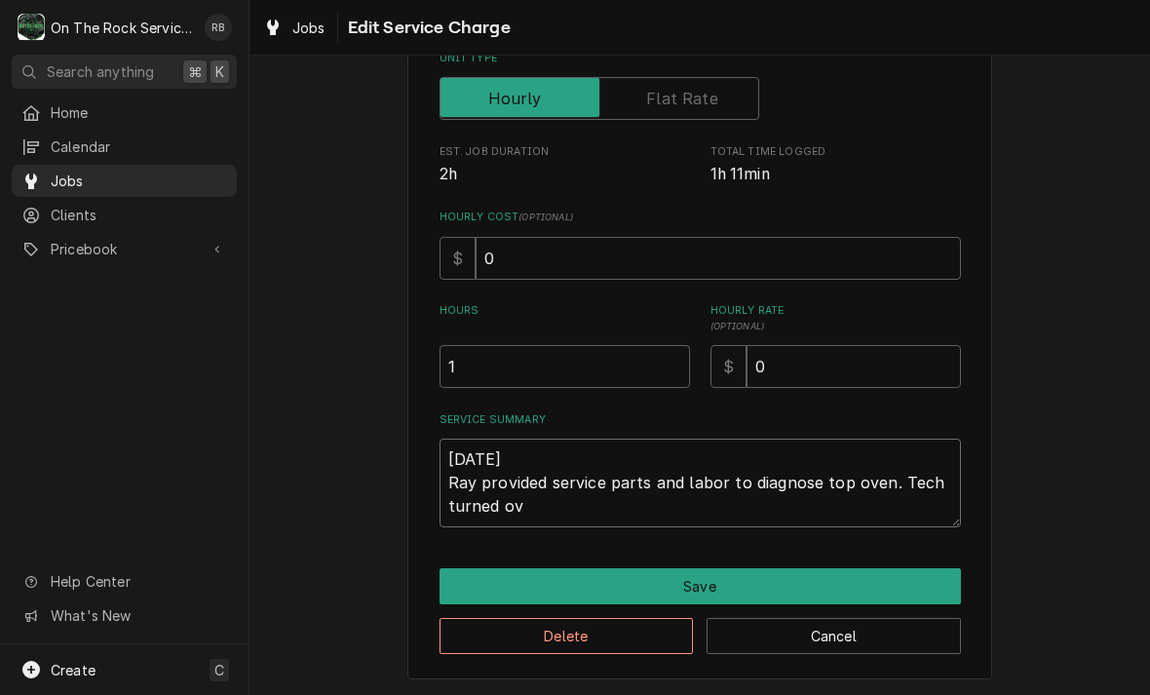
type textarea "x"
type textarea "8-26-2025 Ray provided service parts and labor to diagnose top oven. Tech turne…"
type textarea "x"
type textarea "8-26-2025 Ray provided service parts and labor to diagnose top oven. Tech turne…"
type textarea "x"
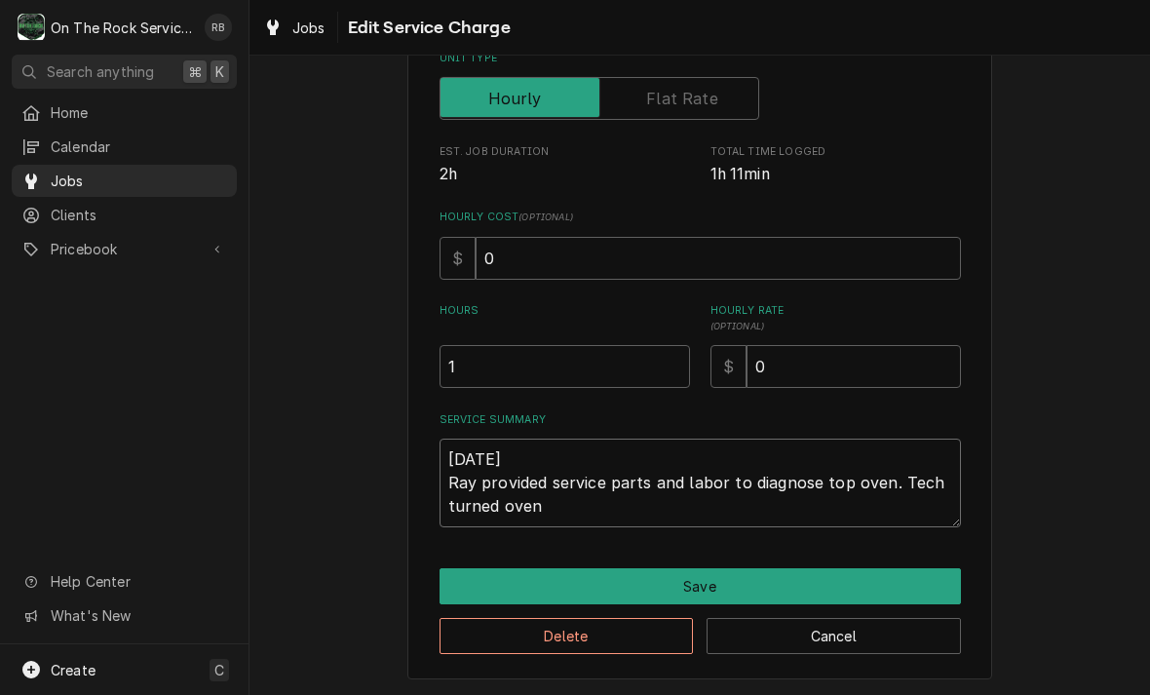
type textarea "8-26-2025 Ray provided service parts and labor to diagnose top oven. Tech turne…"
type textarea "x"
type textarea "8-26-2025 Ray provided service parts and labor to diagnose top oven. Tech turne…"
type textarea "x"
type textarea "8-26-2025 Ray provided service parts and labor to diagnose top oven. Tech turne…"
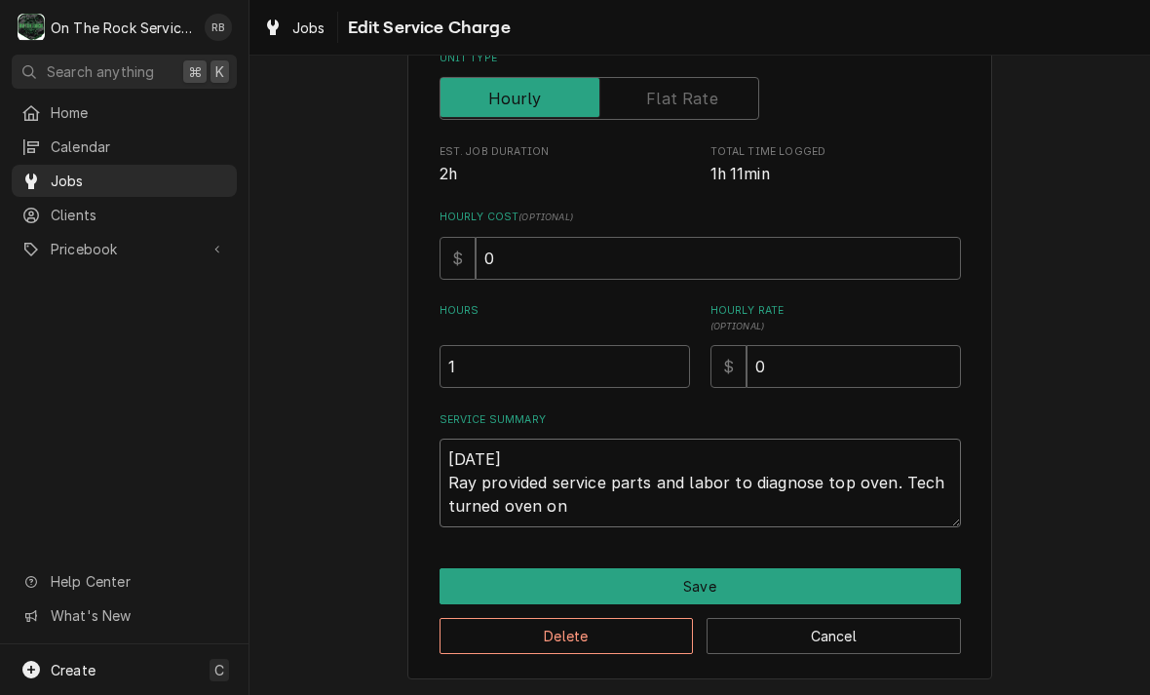
type textarea "x"
type textarea "8-26-2025 Ray provided service parts and labor to diagnose top oven. Tech turne…"
type textarea "x"
type textarea "8-26-2025 Ray provided service parts and labor to diagnose top oven. Tech turne…"
type textarea "x"
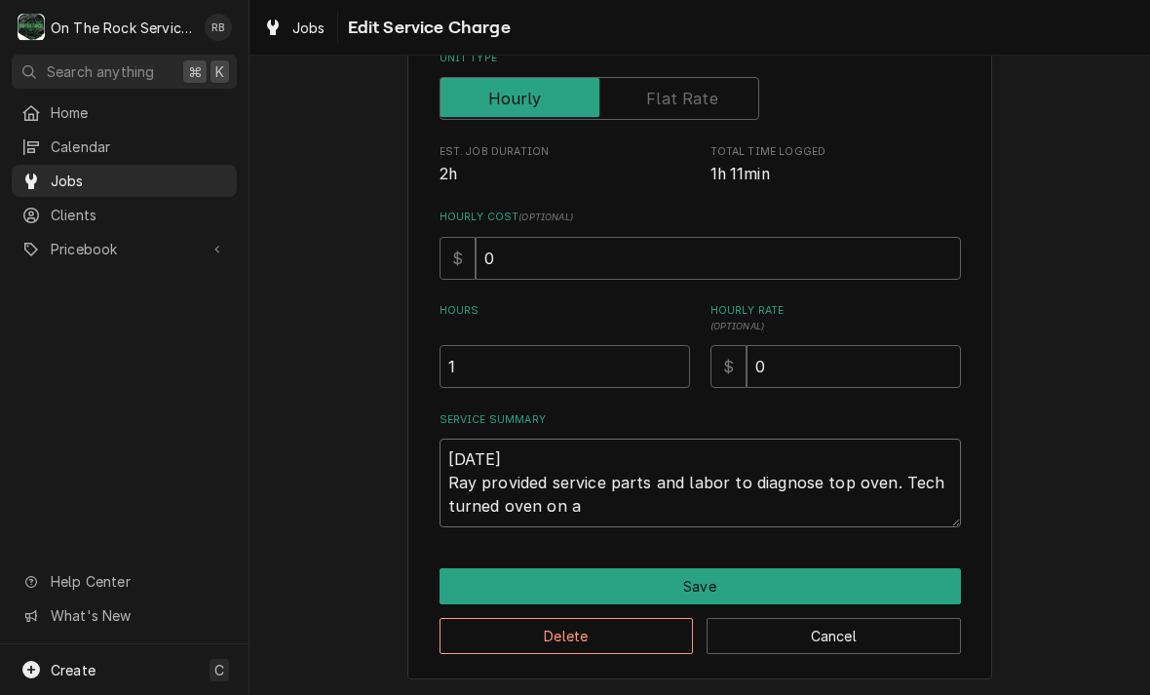
type textarea "8-26-2025 Ray provided service parts and labor to diagnose top oven. Tech turne…"
type textarea "x"
type textarea "8-26-2025 Ray provided service parts and labor to diagnose top oven. Tech turne…"
type textarea "x"
type textarea "8-26-2025 Ray provided service parts and labor to diagnose top oven. Tech turne…"
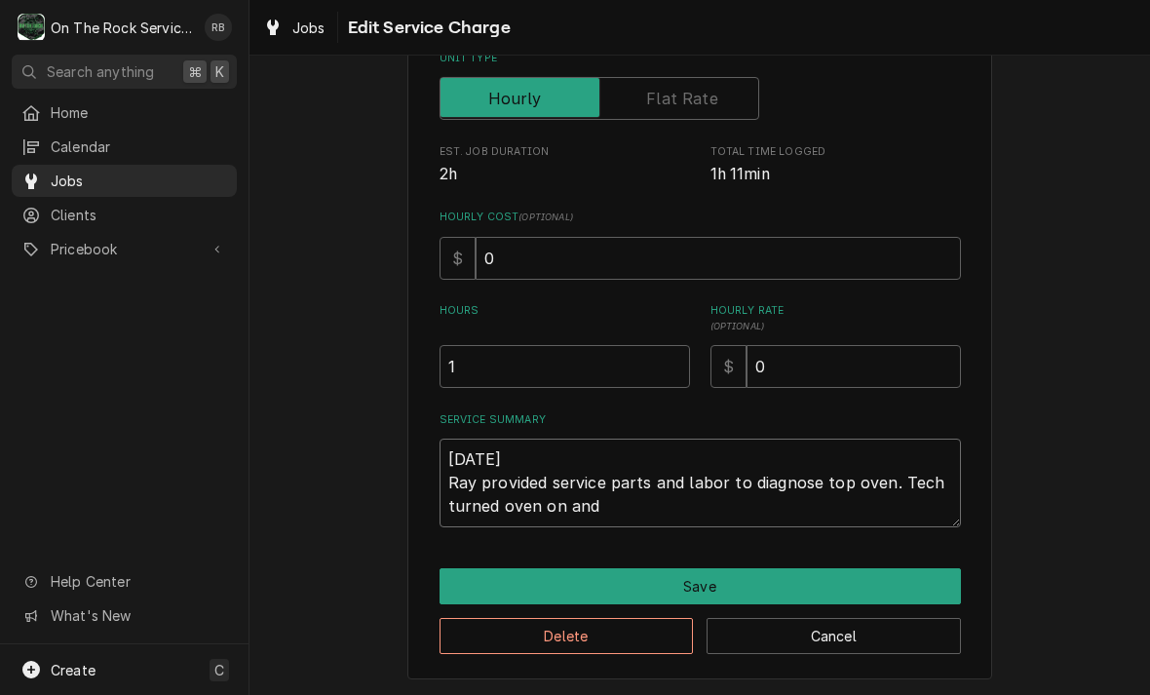
type textarea "x"
type textarea "8-26-2025 Ray provided service parts and labor to diagnose top oven. Tech turne…"
type textarea "x"
type textarea "8-26-2025 Ray provided service parts and labor to diagnose top oven. Tech turne…"
type textarea "x"
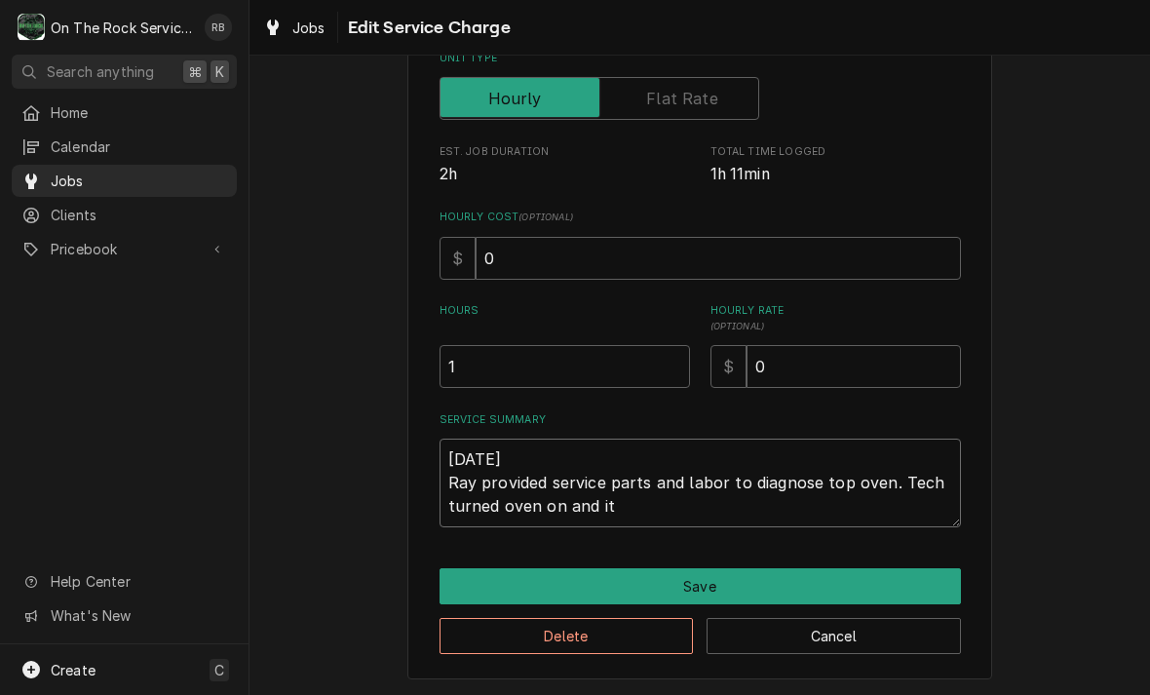
type textarea "8-26-2025 Ray provided service parts and labor to diagnose top oven. Tech turne…"
type textarea "x"
type textarea "8-26-2025 Ray provided service parts and labor to diagnose top oven. Tech turne…"
type textarea "x"
type textarea "8-26-2025 Ray provided service parts and labor to diagnose top oven. Tech turne…"
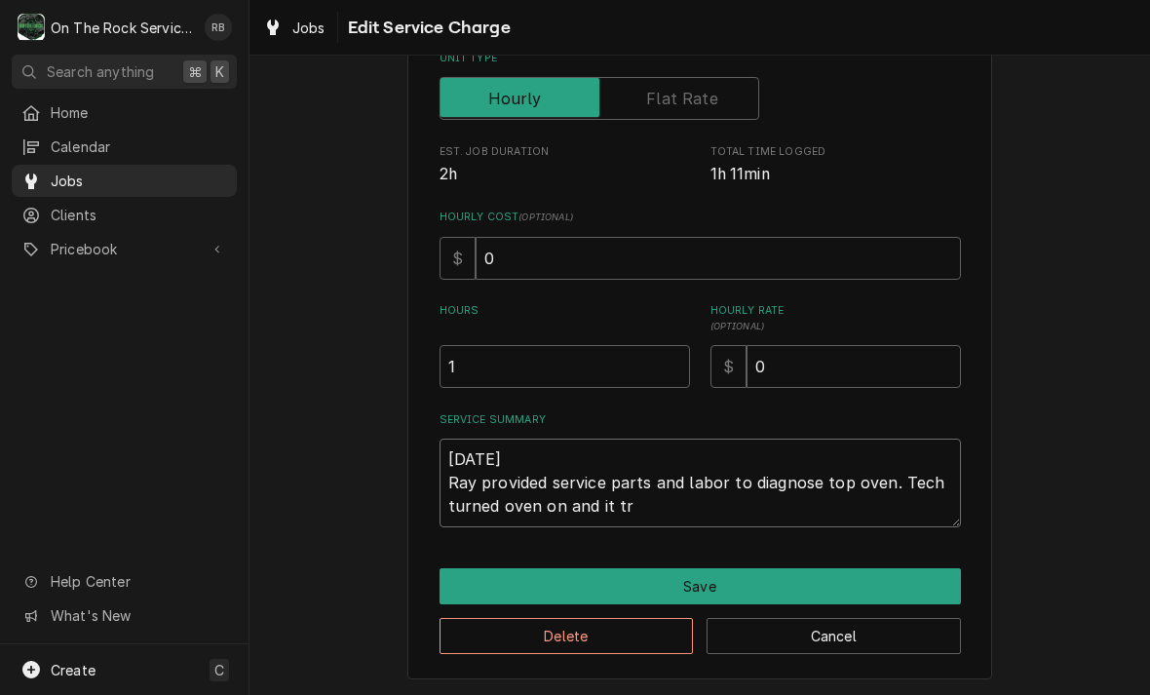
type textarea "x"
type textarea "8-26-2025 Ray provided service parts and labor to diagnose top oven. Tech turne…"
type textarea "x"
type textarea "8-26-2025 Ray provided service parts and labor to diagnose top oven. Tech turne…"
type textarea "x"
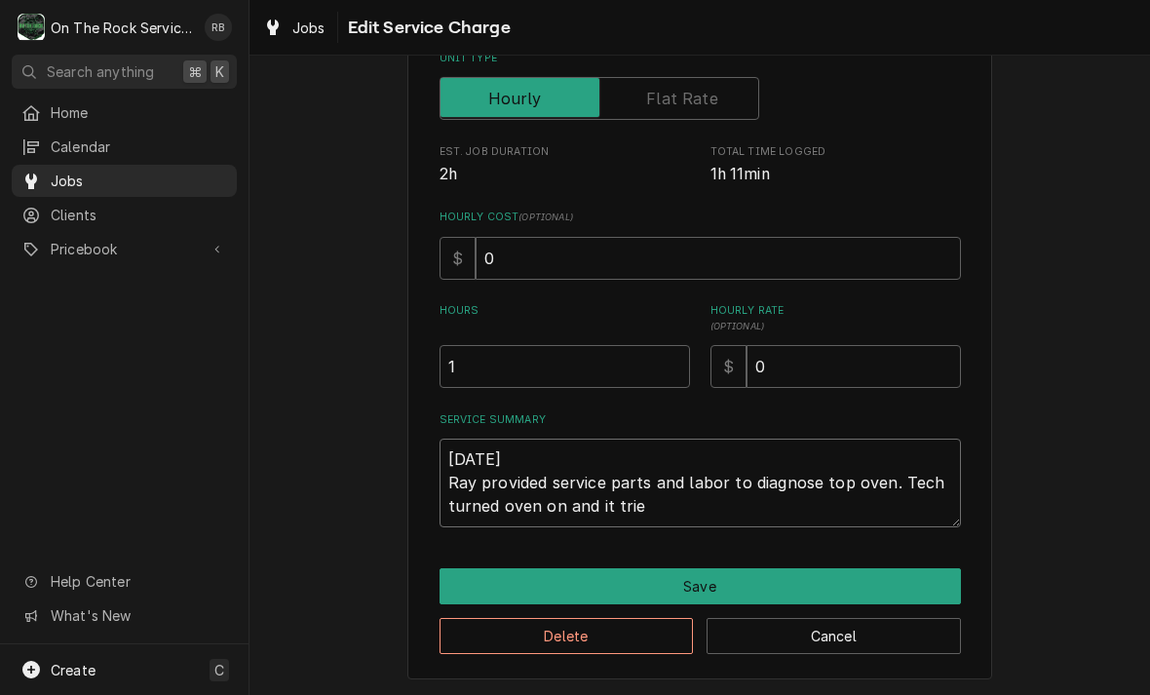
type textarea "8-26-2025 Ray provided service parts and labor to diagnose top oven. Tech turne…"
type textarea "x"
type textarea "8-26-2025 Ray provided service parts and labor to diagnose top oven. Tech turne…"
type textarea "x"
type textarea "8-26-2025 Ray provided service parts and labor to diagnose top oven. Tech turne…"
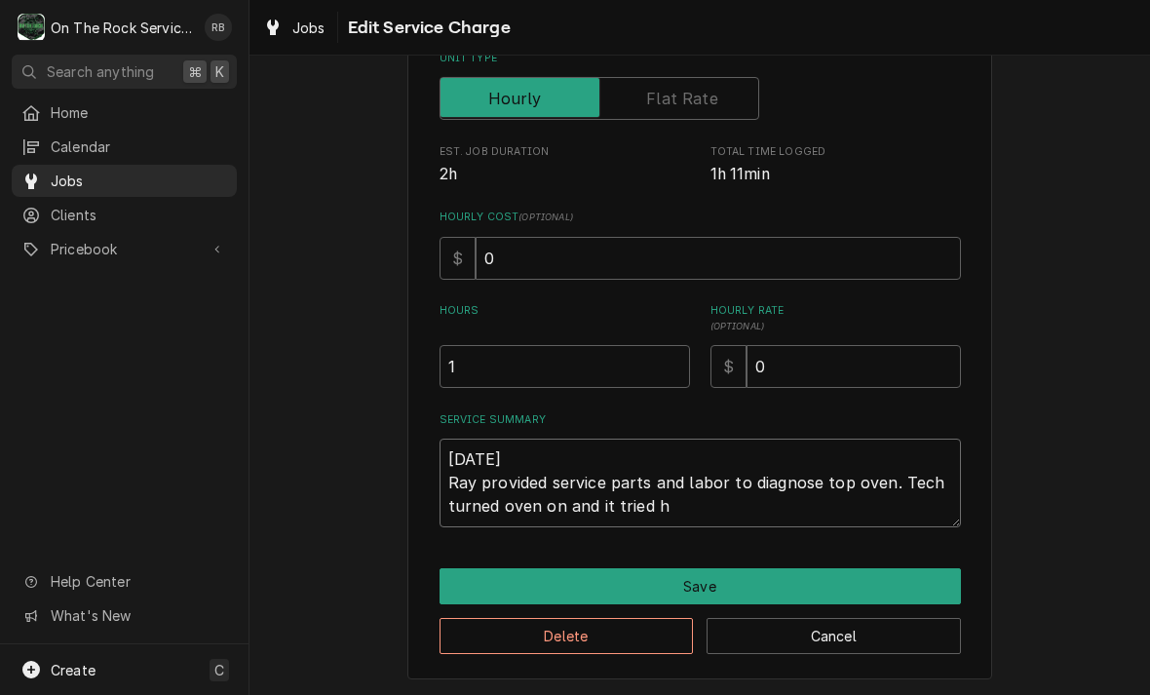
type textarea "x"
type textarea "8-26-2025 Ray provided service parts and labor to diagnose top oven. Tech turne…"
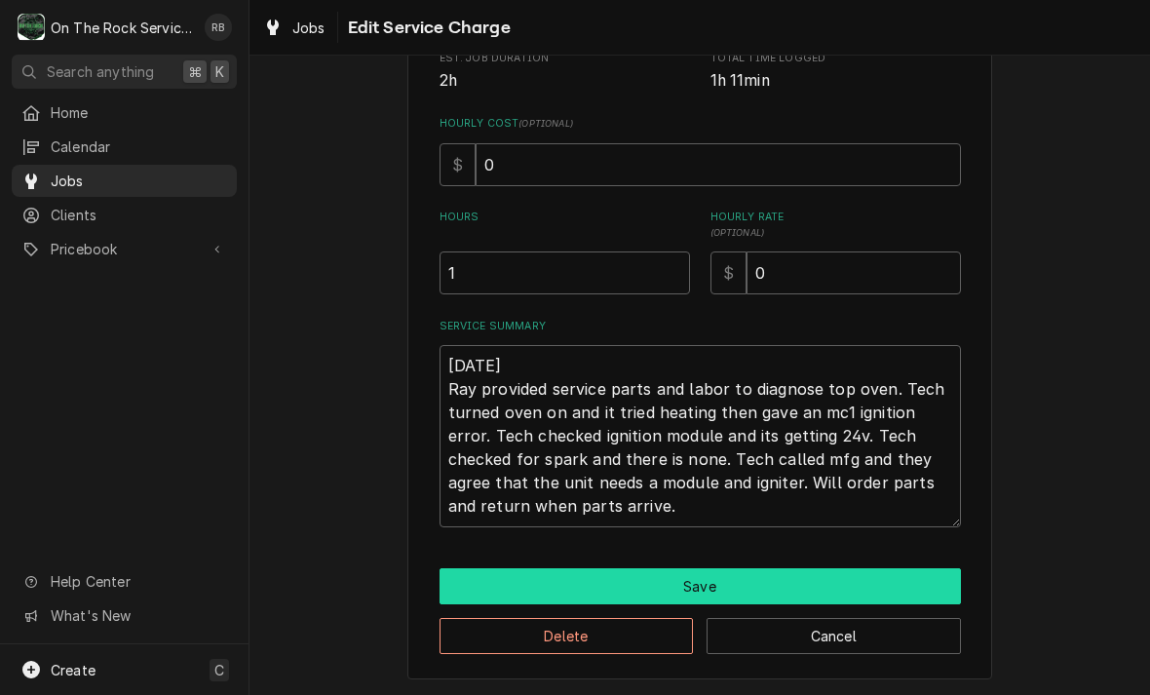
click at [912, 581] on button "Save" at bounding box center [699, 586] width 521 height 36
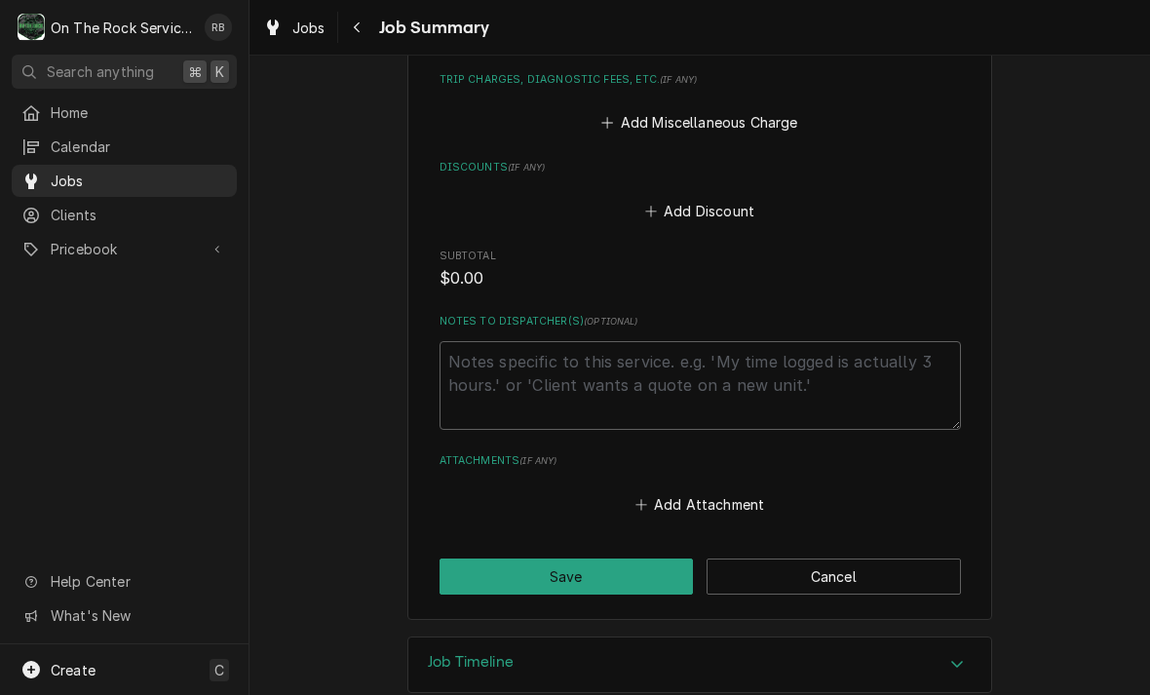
scroll to position [1071, 0]
click at [628, 559] on button "Save" at bounding box center [566, 577] width 254 height 36
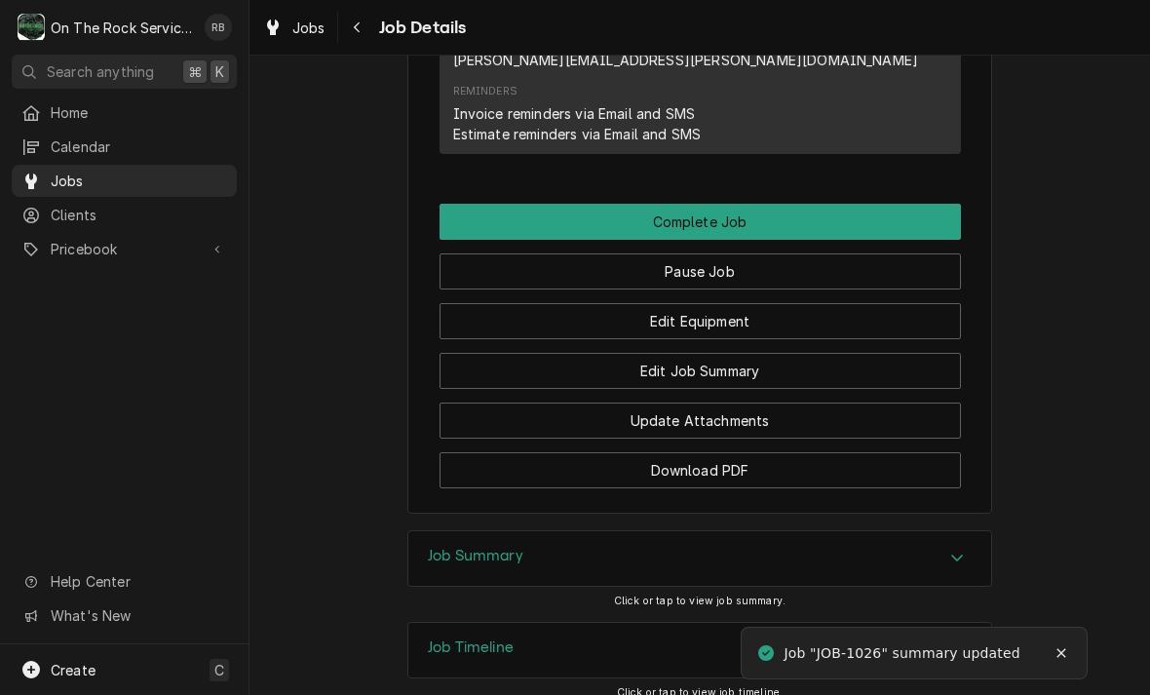
scroll to position [2089, 0]
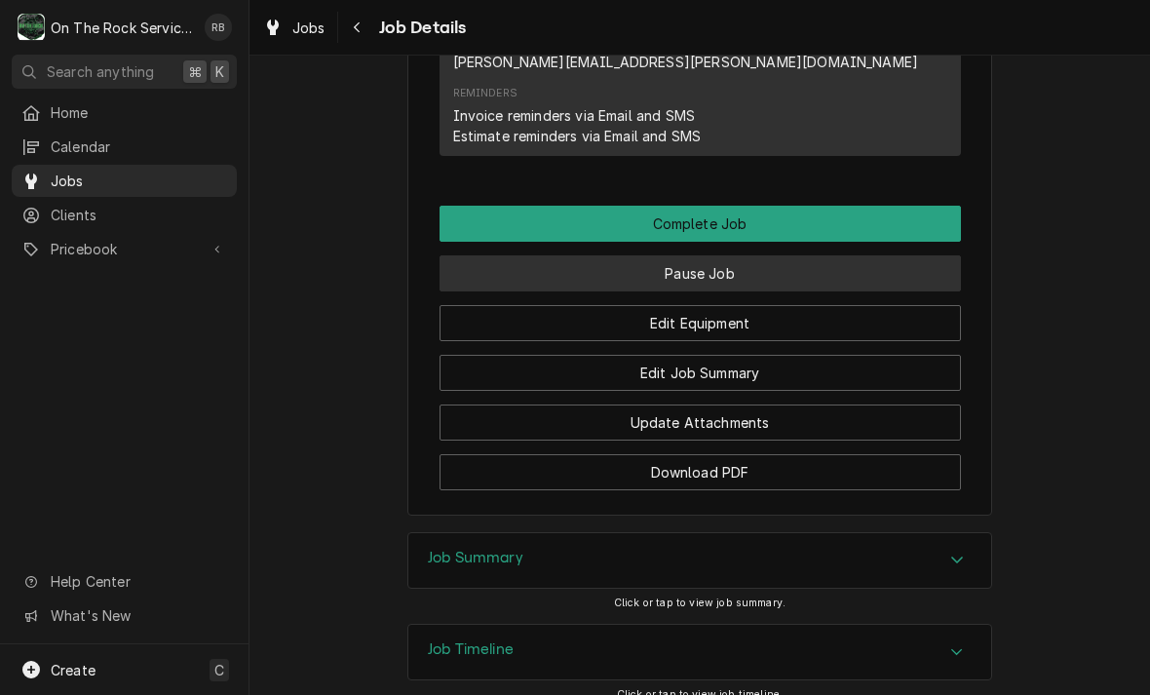
click at [783, 255] on button "Pause Job" at bounding box center [699, 273] width 521 height 36
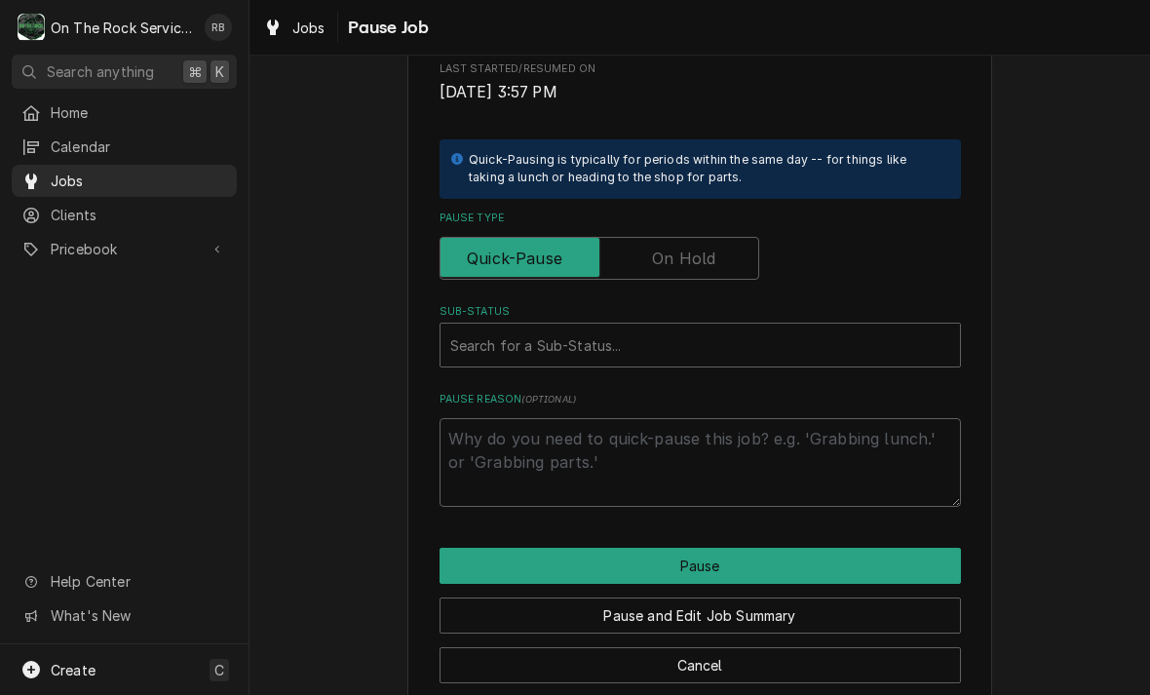
scroll to position [391, 0]
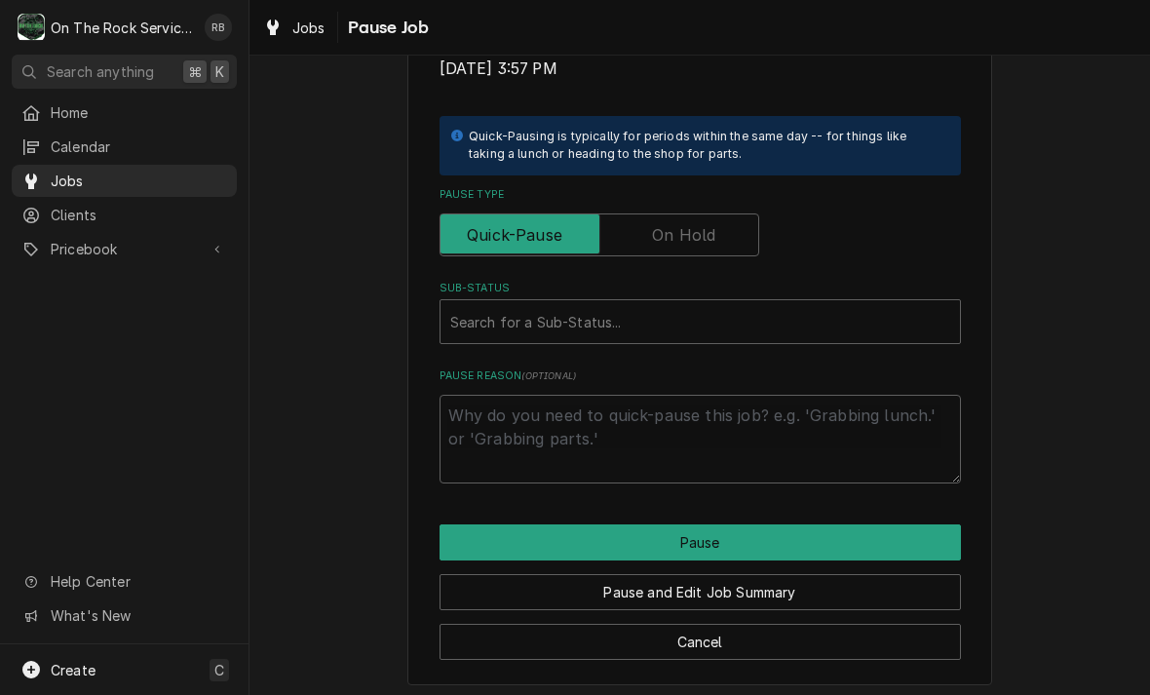
click at [725, 225] on input "Pause Type" at bounding box center [599, 234] width 302 height 43
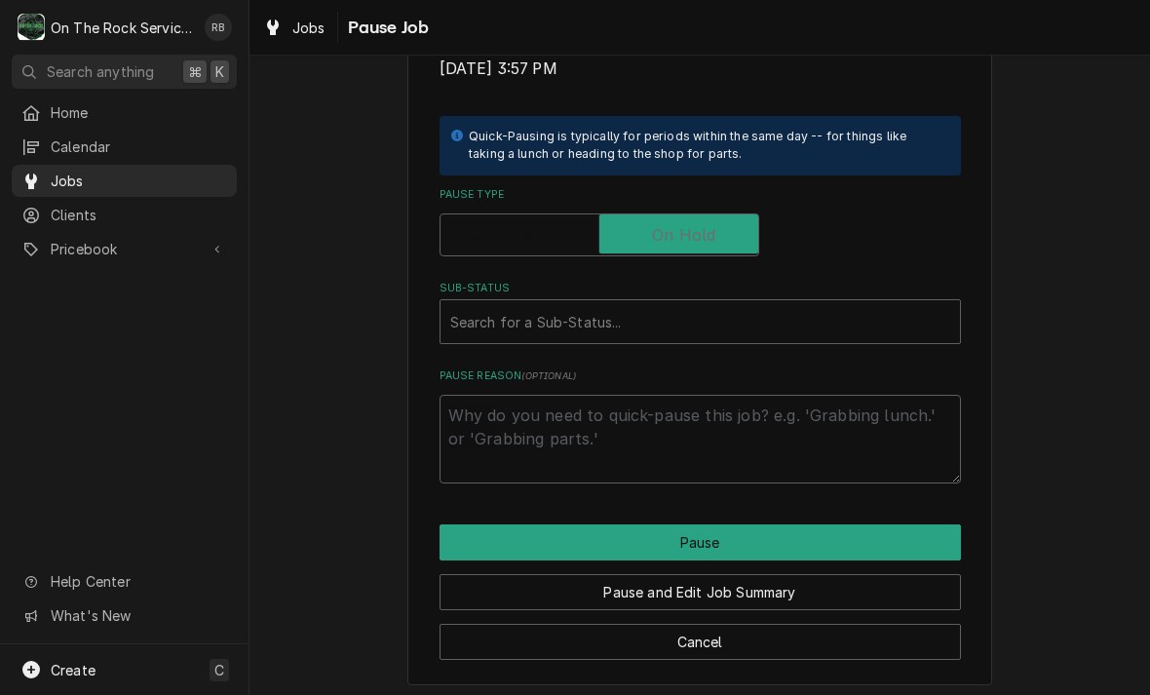
checkbox input "true"
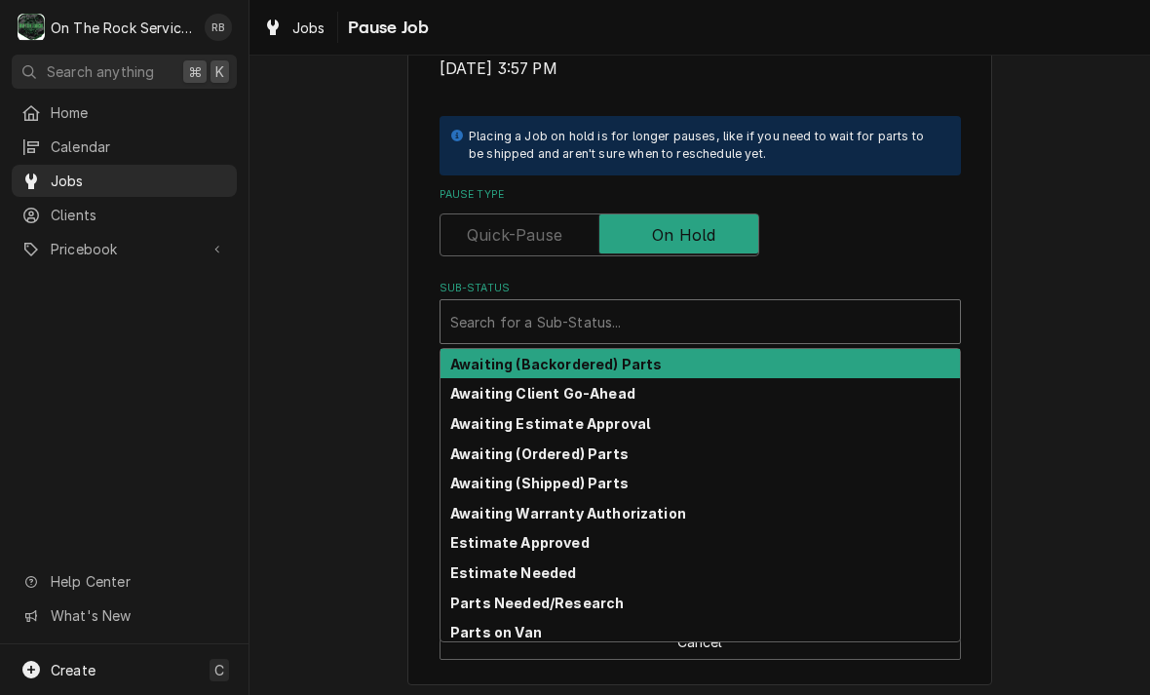
click at [593, 445] on strong "Awaiting (Ordered) Parts" at bounding box center [539, 453] width 178 height 17
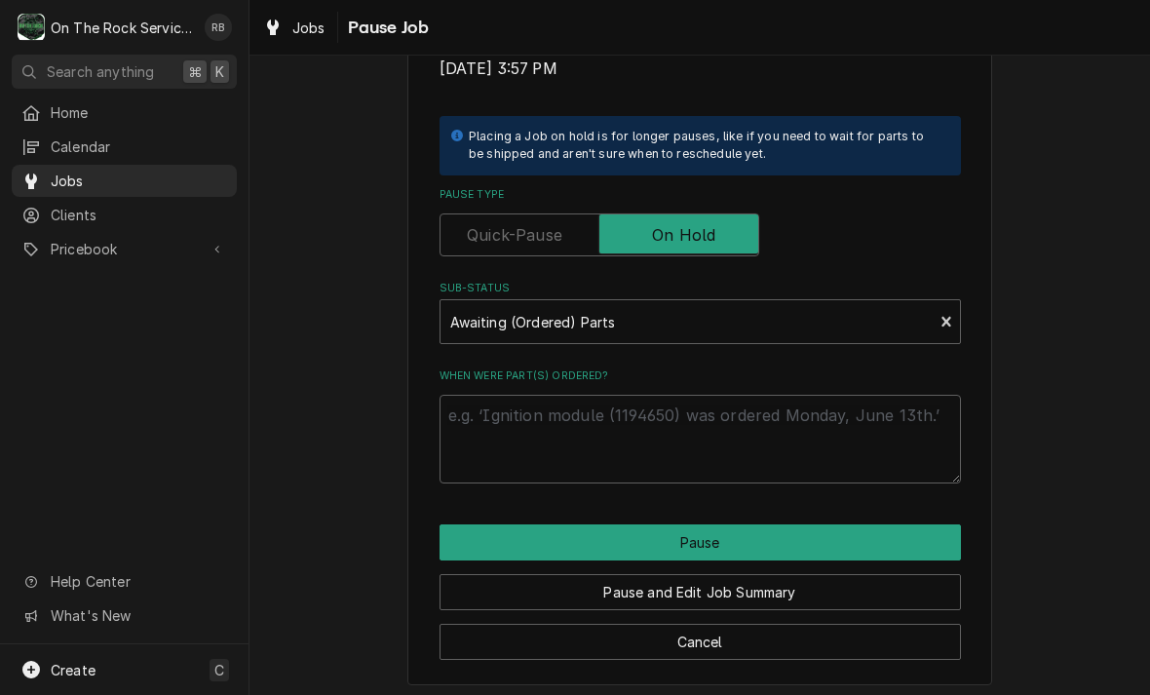
scroll to position [368, 0]
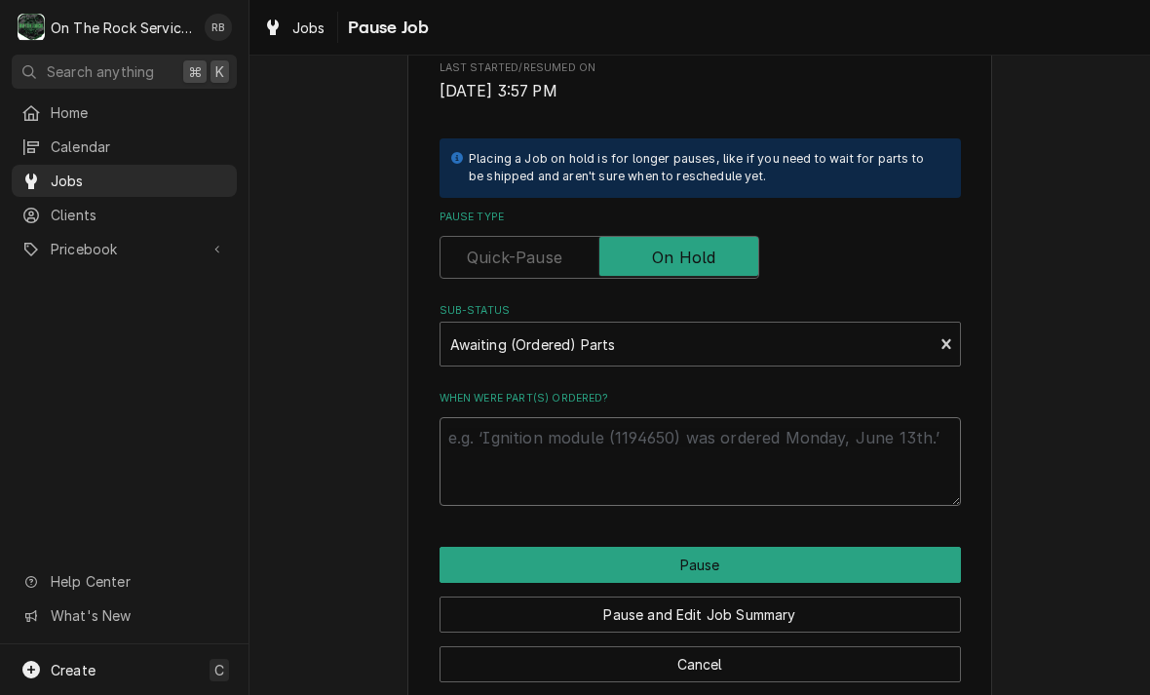
click at [543, 435] on textarea "When were part(s) ordered?" at bounding box center [699, 461] width 521 height 89
type textarea "x"
type textarea "8"
type textarea "x"
type textarea "8-"
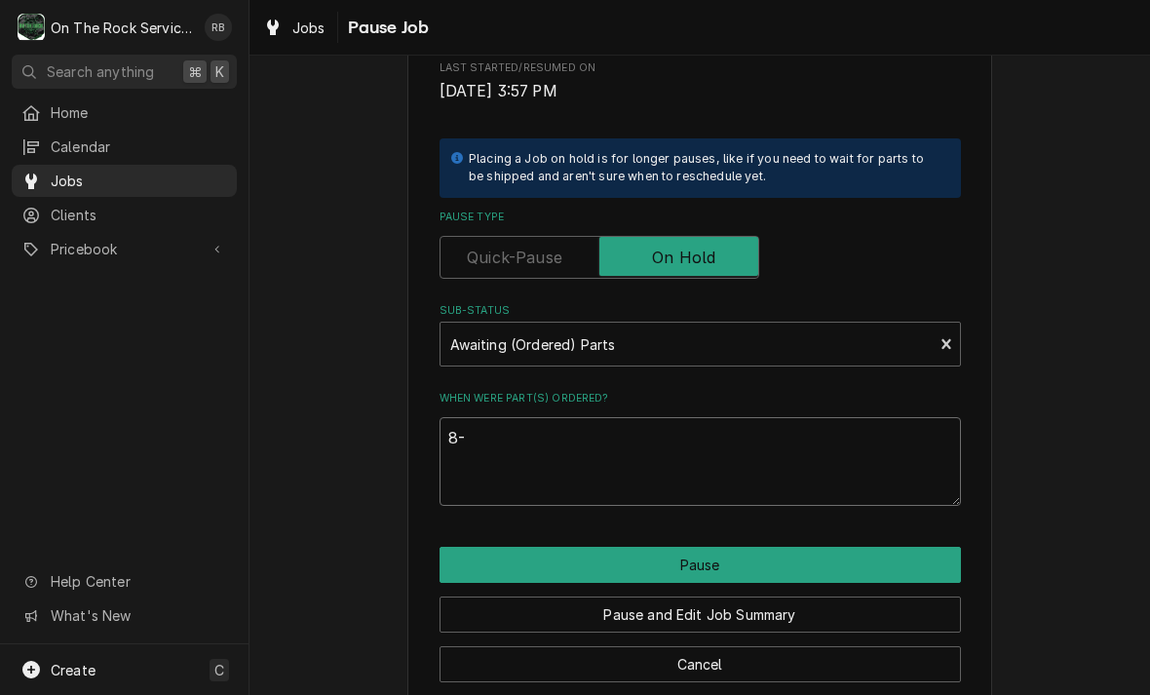
type textarea "x"
type textarea "8-2"
type textarea "x"
type textarea "8-26"
type textarea "x"
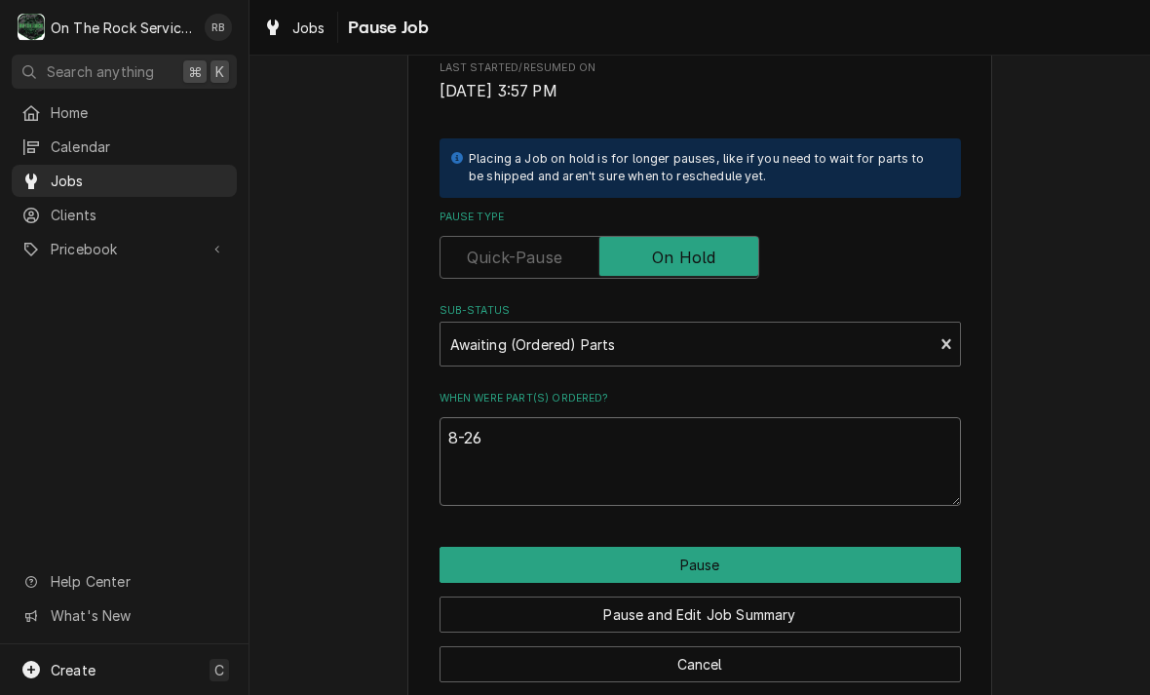
type textarea "8-26-"
type textarea "x"
type textarea "8-26-20"
type textarea "x"
type textarea "8-26-202"
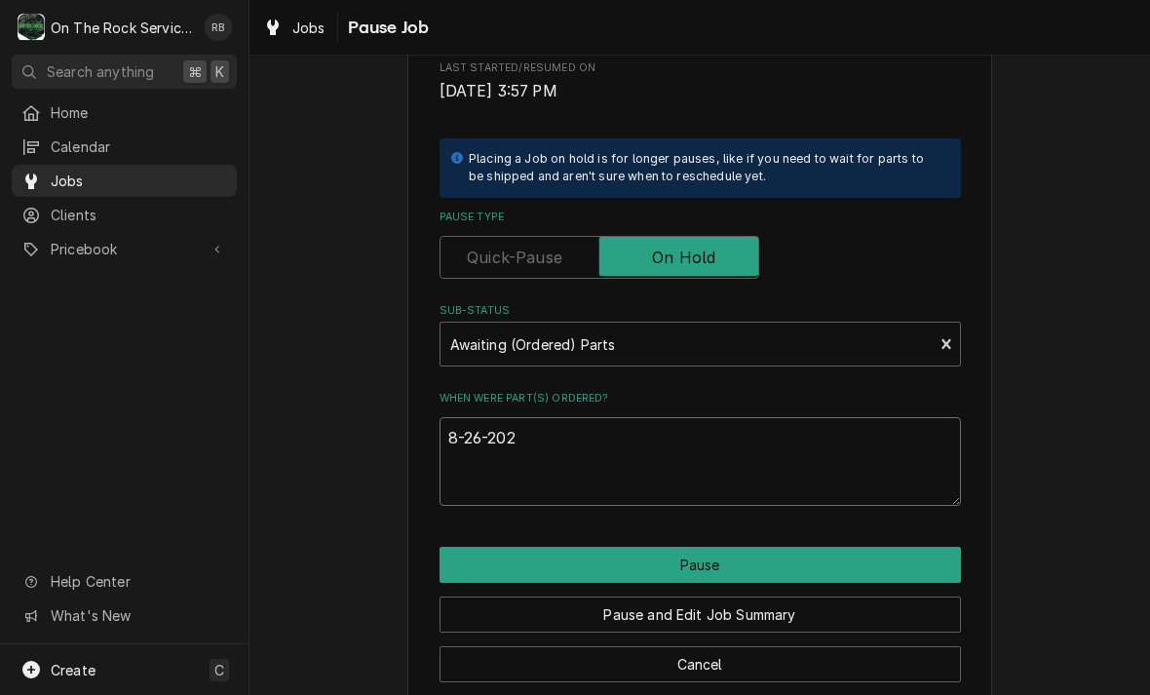
type textarea "x"
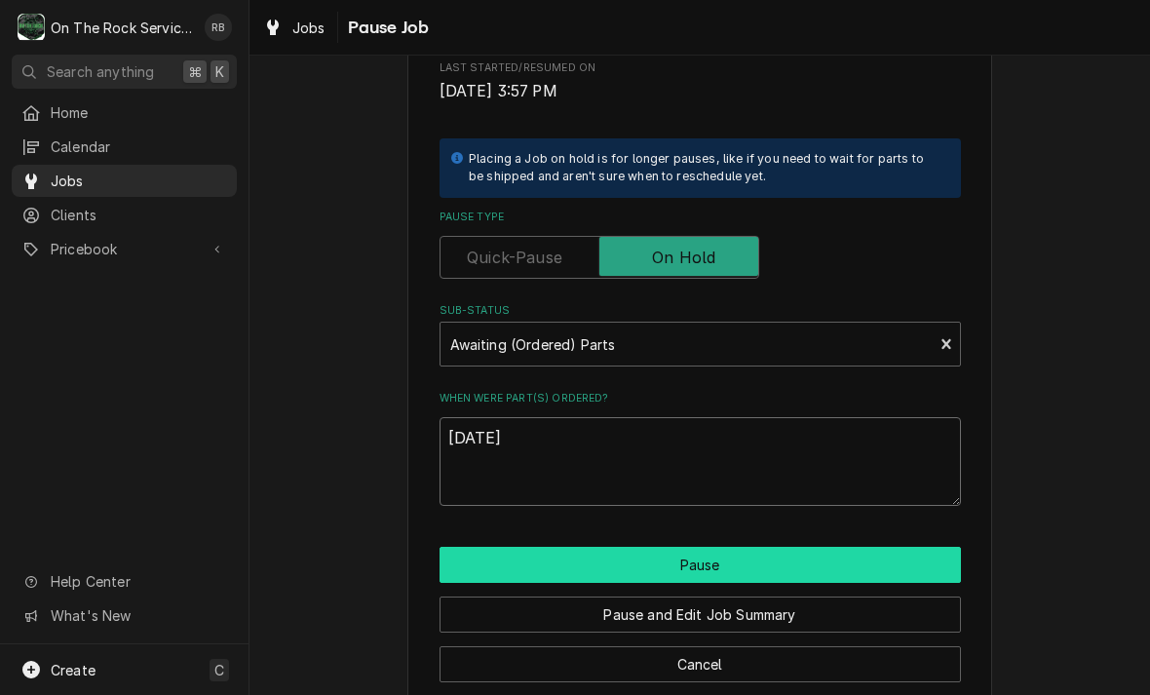
type textarea "8-26-2025"
click at [711, 560] on button "Pause" at bounding box center [699, 565] width 521 height 36
type textarea "x"
